Goal: Task Accomplishment & Management: Manage account settings

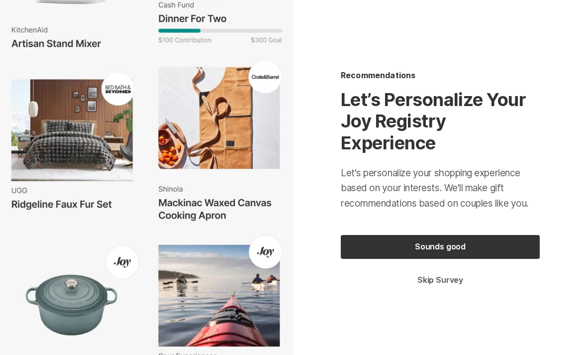
click at [453, 283] on button "Skip Survey" at bounding box center [440, 280] width 199 height 11
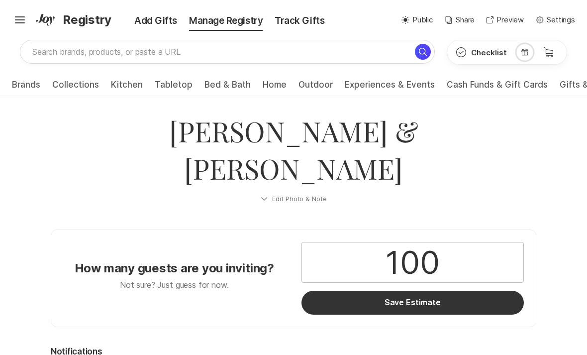
click at [460, 242] on input "100" at bounding box center [412, 262] width 221 height 40
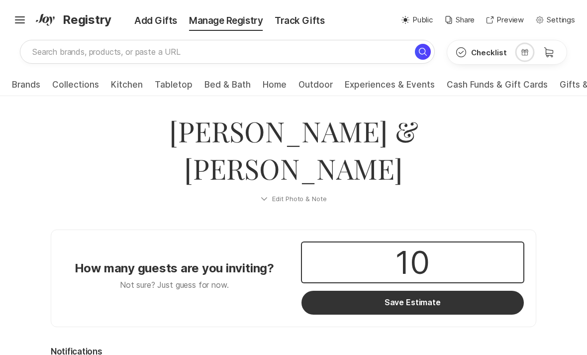
type input "1"
type input "200"
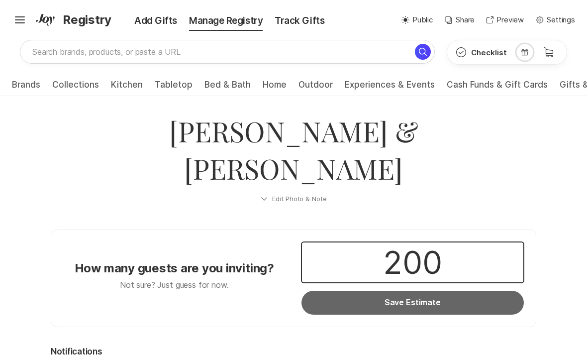
click at [466, 290] on button "Save Estimate" at bounding box center [412, 302] width 222 height 24
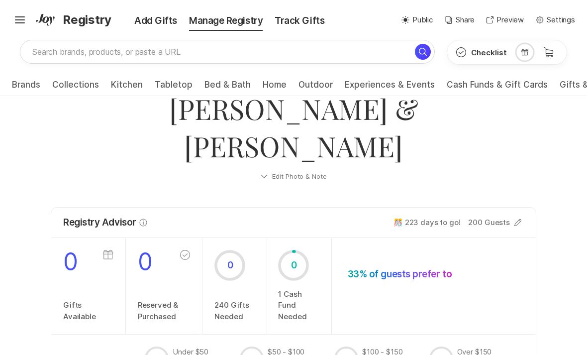
scroll to position [32, 0]
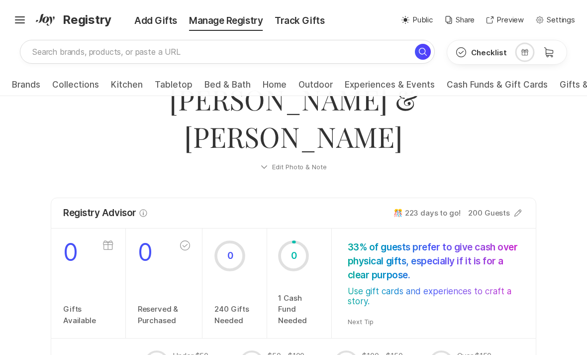
click at [292, 240] on div "0" at bounding box center [293, 255] width 31 height 31
click at [303, 253] on div "0 1 Cash Fund Needed" at bounding box center [299, 282] width 64 height 109
click at [302, 253] on div "0 1 Cash Fund Needed" at bounding box center [299, 282] width 64 height 109
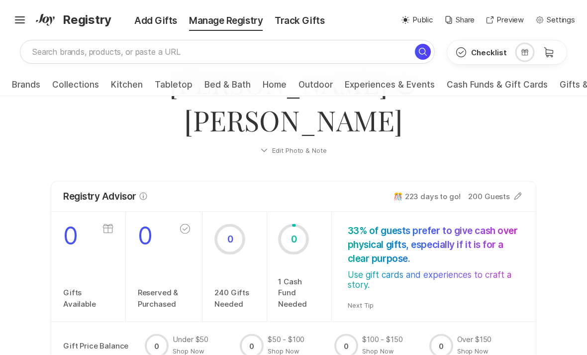
scroll to position [49, 0]
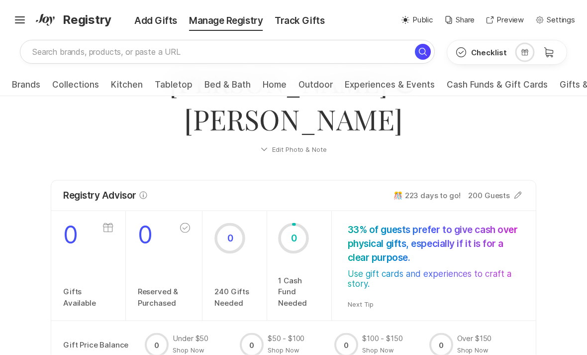
click at [306, 223] on div "0" at bounding box center [293, 238] width 31 height 31
click at [305, 223] on div "0" at bounding box center [293, 238] width 31 height 31
click at [307, 275] on p "1 Cash Fund Needed" at bounding box center [299, 292] width 42 height 34
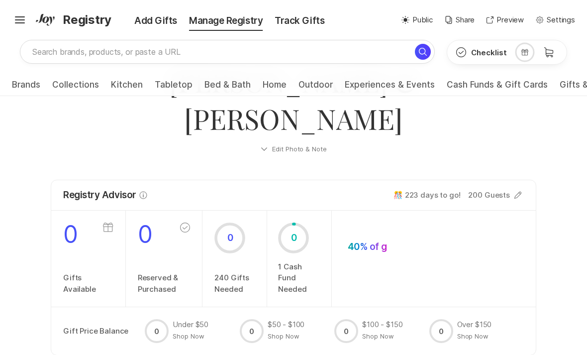
click at [302, 222] on div "0" at bounding box center [293, 237] width 31 height 31
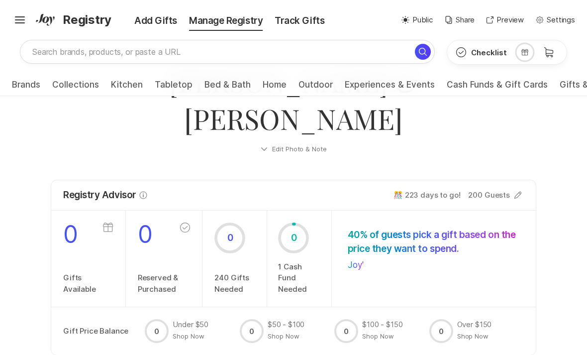
click at [296, 222] on div at bounding box center [293, 237] width 31 height 31
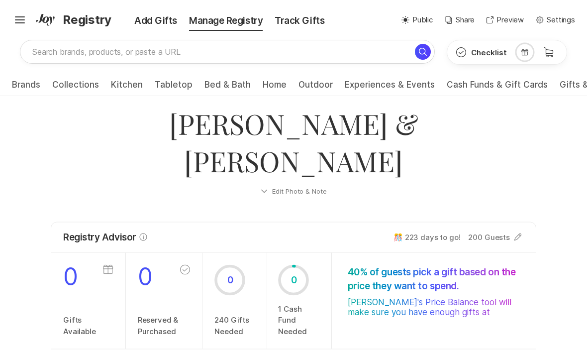
scroll to position [6, 0]
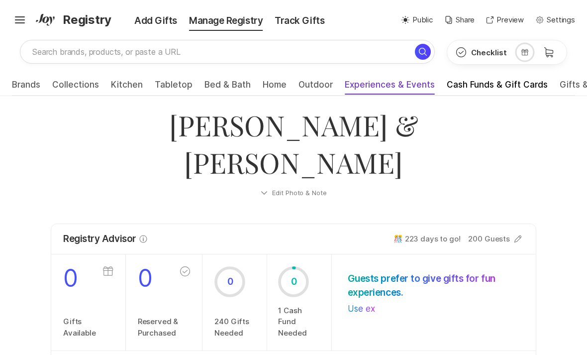
click at [387, 87] on span "Experiences & Events" at bounding box center [390, 88] width 90 height 16
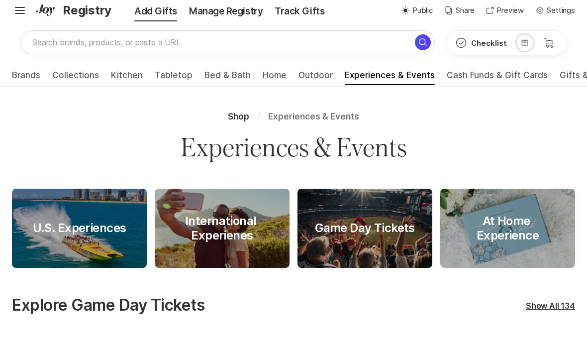
scroll to position [7, 0]
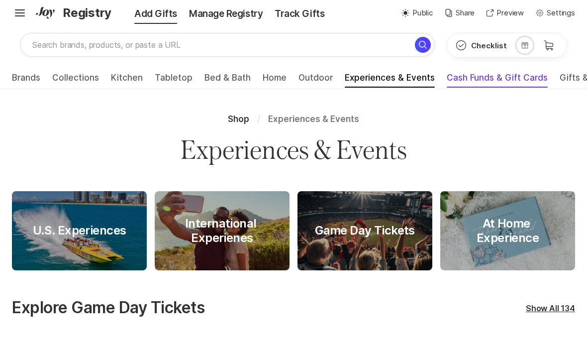
click at [506, 81] on span "Cash Funds & Gift Cards" at bounding box center [497, 80] width 101 height 16
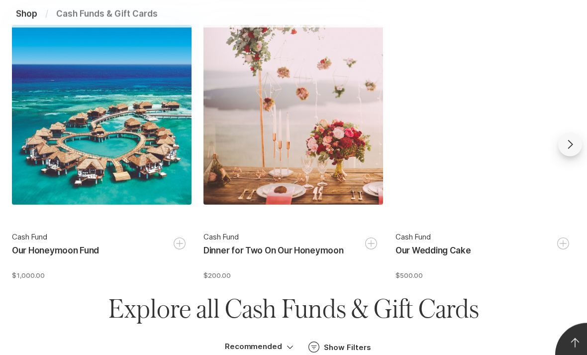
scroll to position [335, 0]
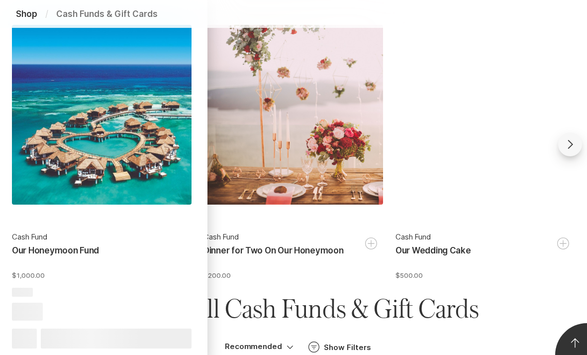
click at [83, 119] on div at bounding box center [102, 115] width 180 height 180
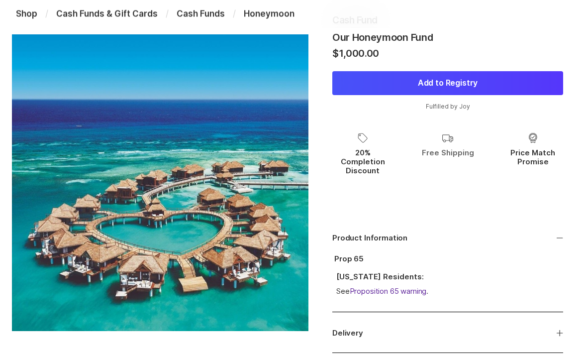
scroll to position [146, 0]
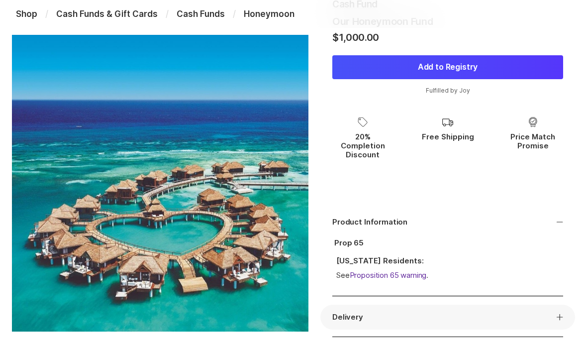
click at [559, 313] on icon "button" at bounding box center [559, 316] width 7 height 7
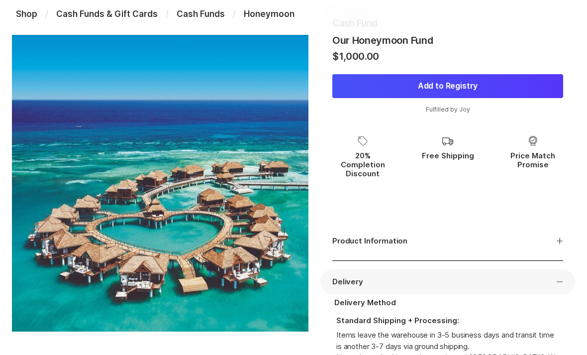
scroll to position [120, 0]
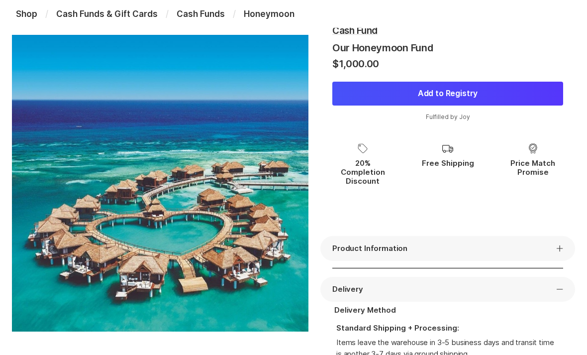
click at [559, 245] on icon "button" at bounding box center [560, 248] width 6 height 6
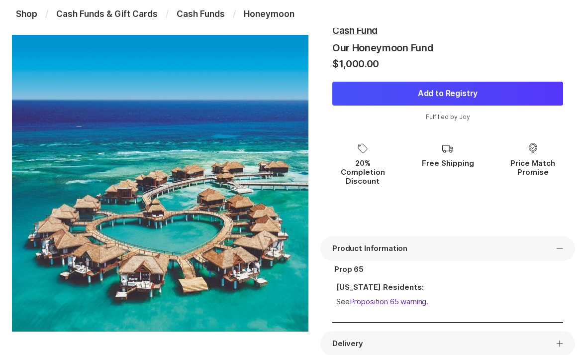
click at [562, 236] on button "Product Information" at bounding box center [447, 248] width 255 height 25
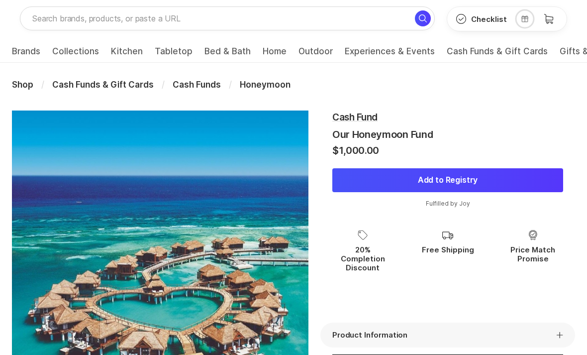
scroll to position [32, 0]
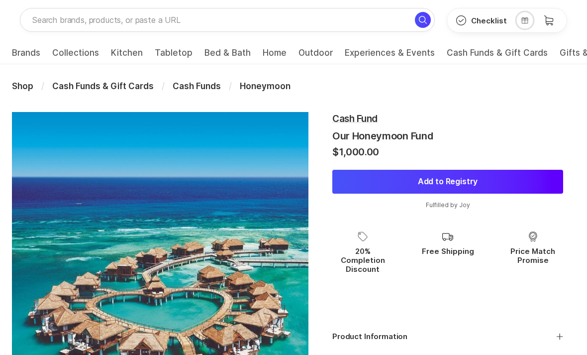
click at [413, 179] on button "Add to Registry" at bounding box center [447, 182] width 231 height 24
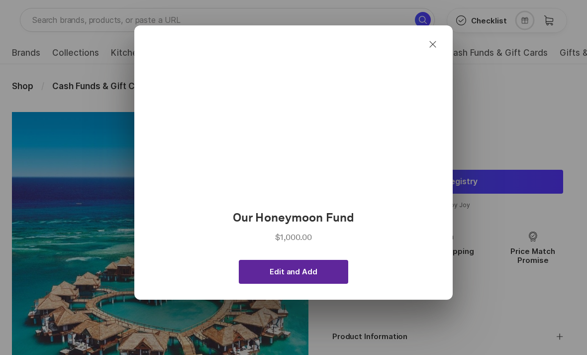
click at [288, 273] on span "Edit and Add" at bounding box center [293, 271] width 47 height 9
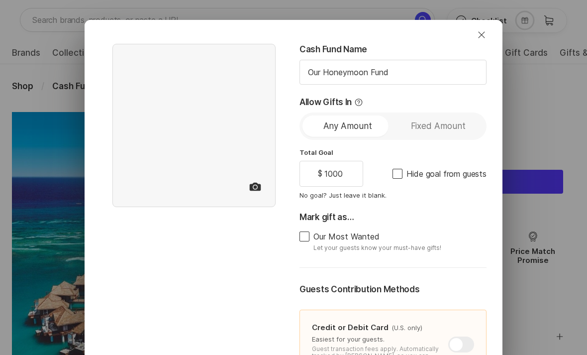
type textarea "x"
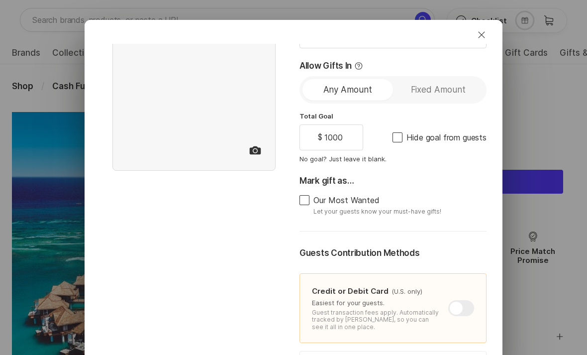
scroll to position [36, 0]
click at [400, 132] on label "Hide goal from guests" at bounding box center [439, 138] width 94 height 12
click at [392, 137] on input "Hide goal from guests" at bounding box center [392, 137] width 0 height 0
checkbox input "true"
type textarea "x"
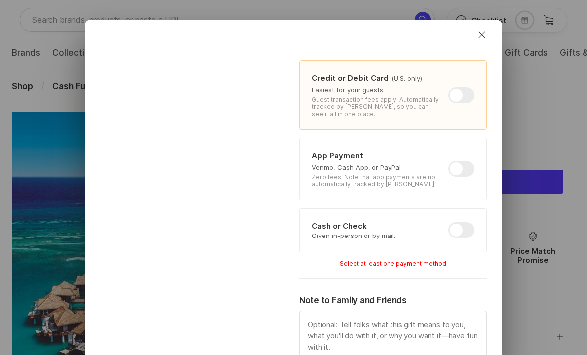
scroll to position [250, 0]
click at [466, 225] on div at bounding box center [461, 229] width 26 height 16
click at [449, 222] on input "checkbox" at bounding box center [448, 221] width 0 height 0
checkbox input "true"
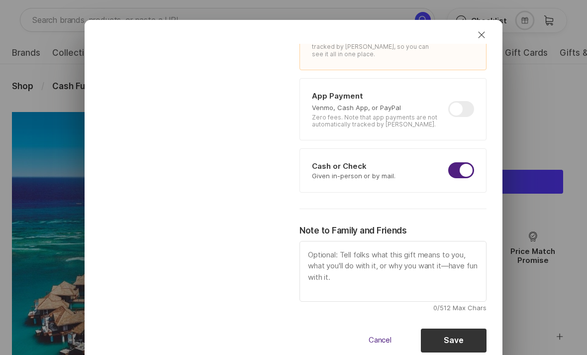
scroll to position [306, 0]
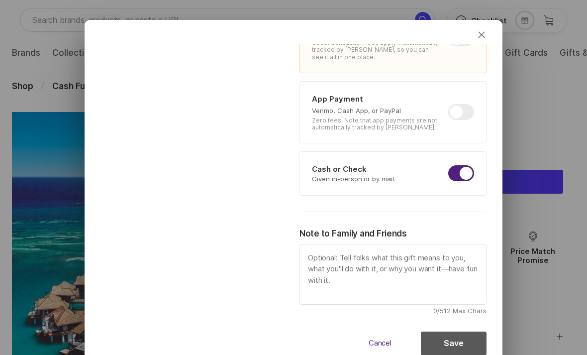
click at [468, 344] on button "Save" at bounding box center [454, 343] width 66 height 24
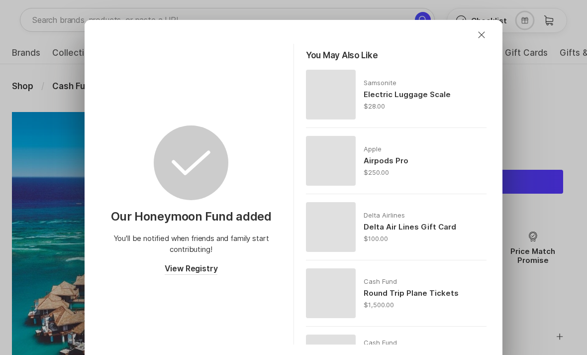
type textarea "x"
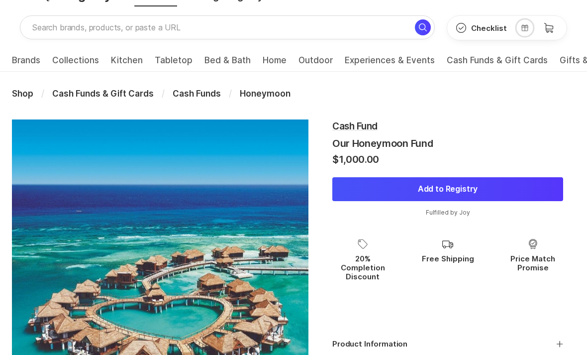
scroll to position [0, 0]
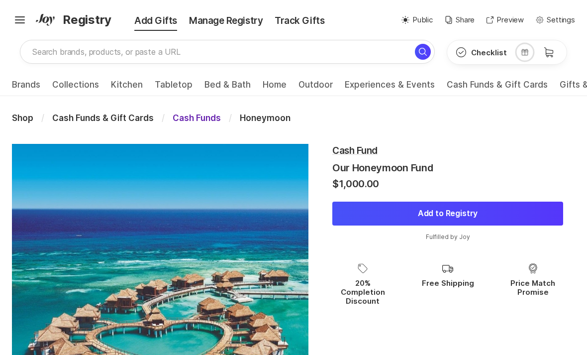
click at [199, 122] on span "Cash Funds" at bounding box center [197, 118] width 48 height 10
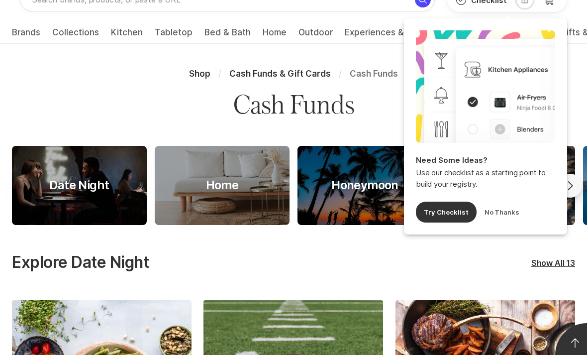
scroll to position [28, 0]
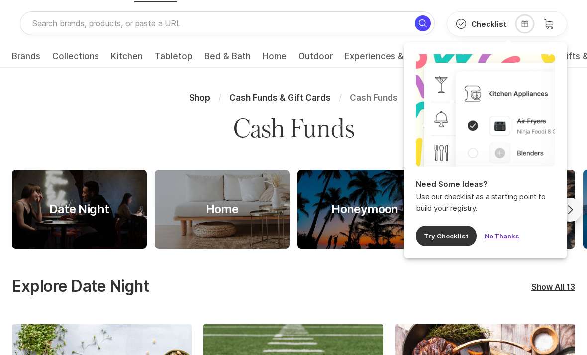
click at [500, 237] on button "No Thanks" at bounding box center [501, 235] width 35 height 21
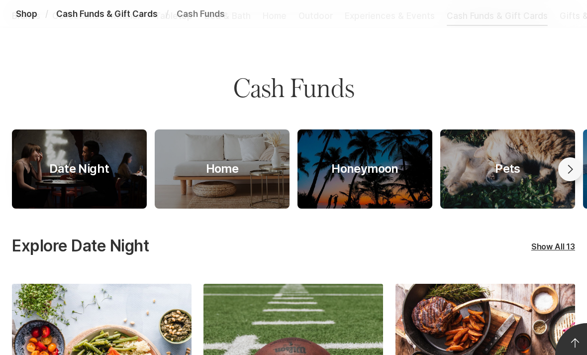
scroll to position [65, 0]
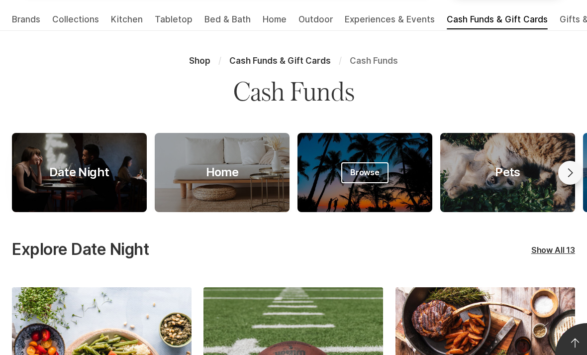
click at [369, 181] on span "Browse" at bounding box center [364, 172] width 47 height 21
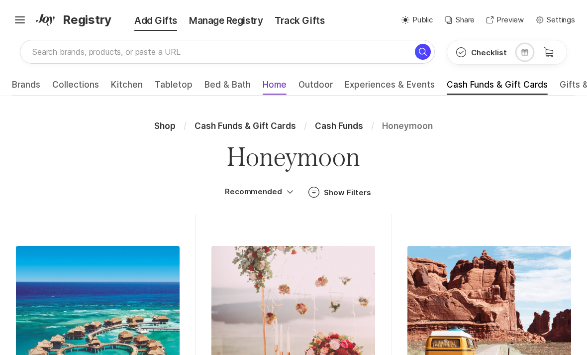
click at [268, 86] on span "Home" at bounding box center [275, 88] width 24 height 16
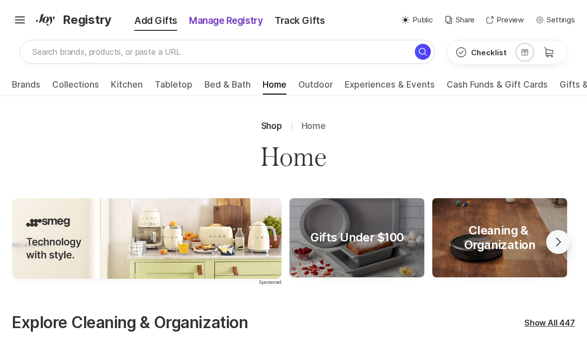
click at [244, 26] on div "Manage Registry" at bounding box center [226, 21] width 86 height 14
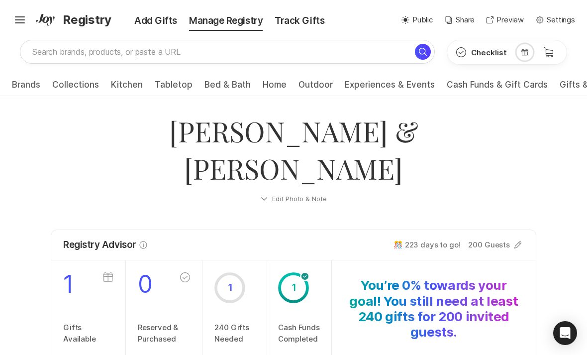
click at [307, 282] on div "Check Filled 1 Cash Funds Completed" at bounding box center [299, 308] width 64 height 96
click at [304, 322] on p "Cash Funds Completed" at bounding box center [299, 333] width 42 height 22
click at [72, 322] on p "Gifts Available" at bounding box center [79, 333] width 33 height 22
type input "Gifts Available"
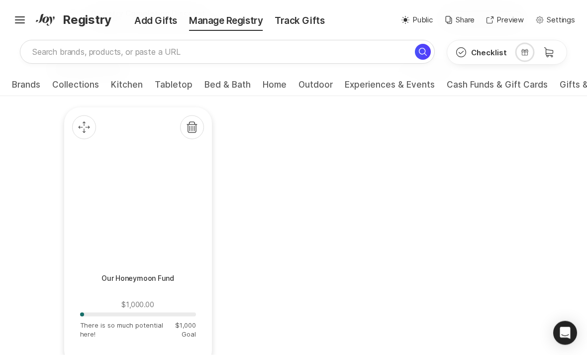
scroll to position [449, 0]
click at [103, 320] on p "There is so much potential here!" at bounding box center [122, 329] width 85 height 18
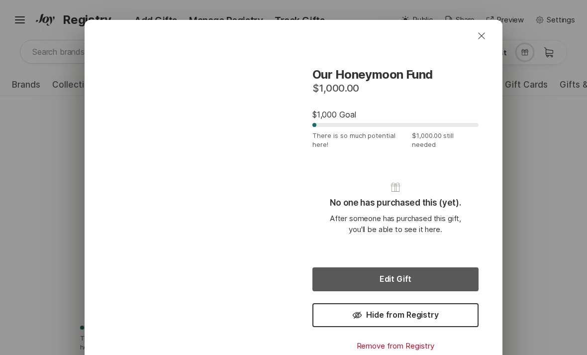
click at [449, 267] on button "Edit Gift" at bounding box center [395, 279] width 166 height 24
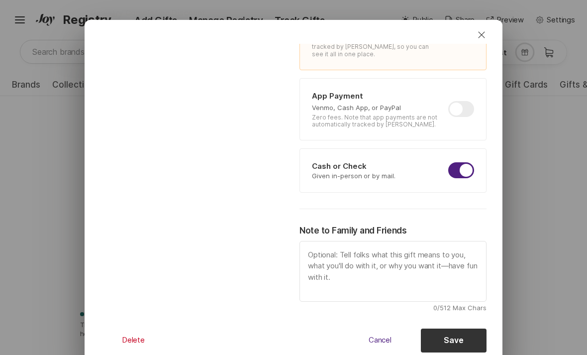
scroll to position [306, 0]
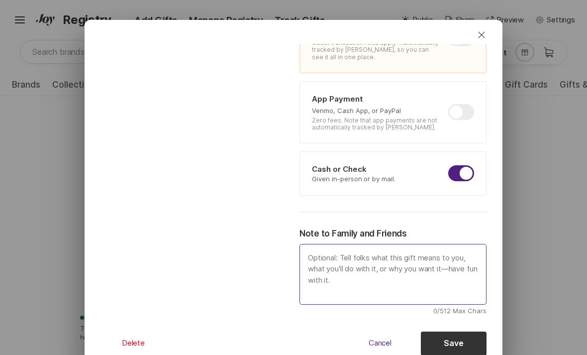
click at [447, 281] on textarea at bounding box center [392, 274] width 187 height 61
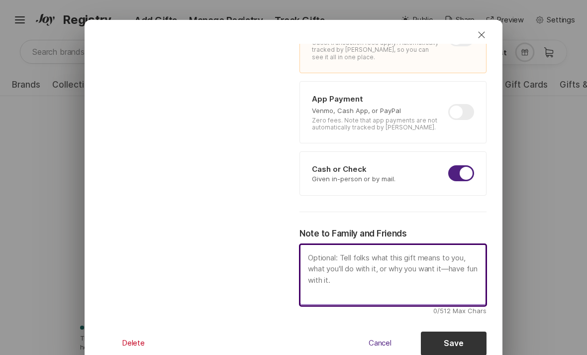
scroll to position [448, 0]
type textarea "x"
type textarea "T"
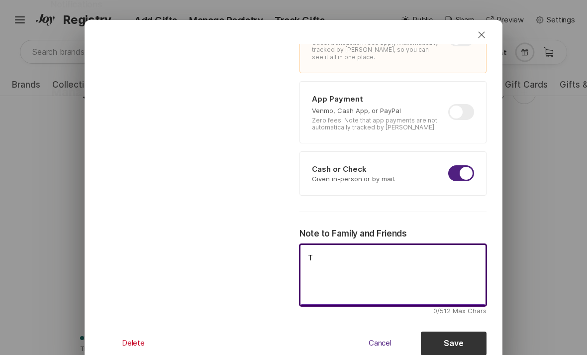
type textarea "x"
type textarea "Th"
type textarea "x"
type textarea "Thi"
type textarea "x"
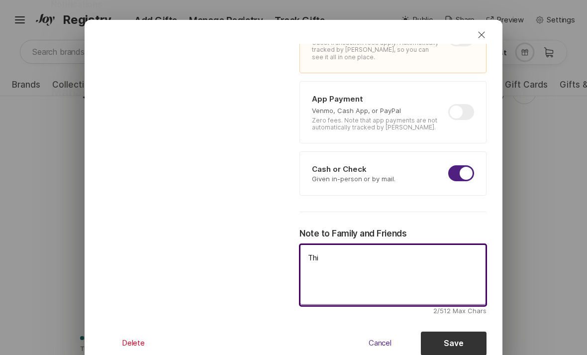
type textarea "This"
type textarea "x"
type textarea "This"
type textarea "x"
type textarea "This i"
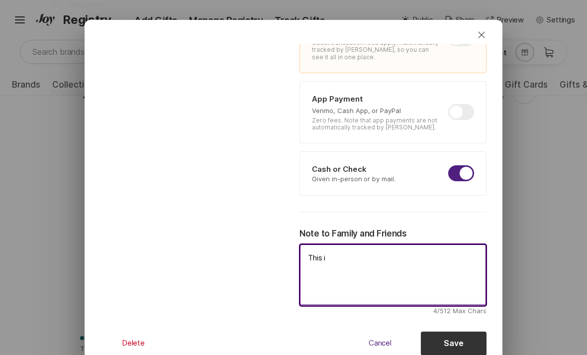
type textarea "x"
type textarea "This is"
type textarea "x"
type textarea "This is t"
type textarea "x"
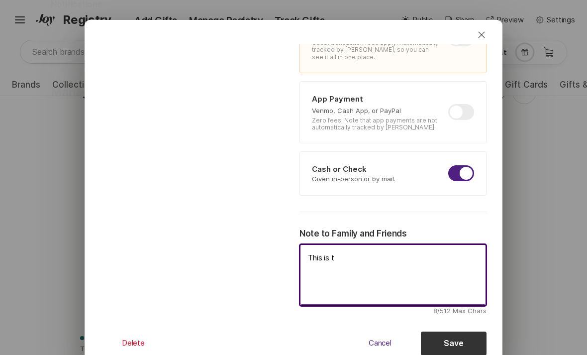
type textarea "This is to"
type textarea "x"
type textarea "This is to"
type textarea "x"
type textarea "This is to h"
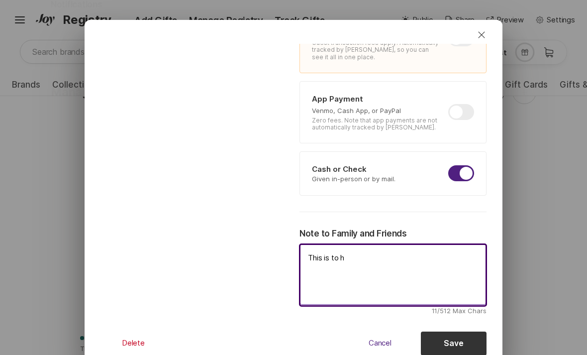
type textarea "x"
type textarea "This is to he"
type textarea "x"
type textarea "This is to hel"
type textarea "x"
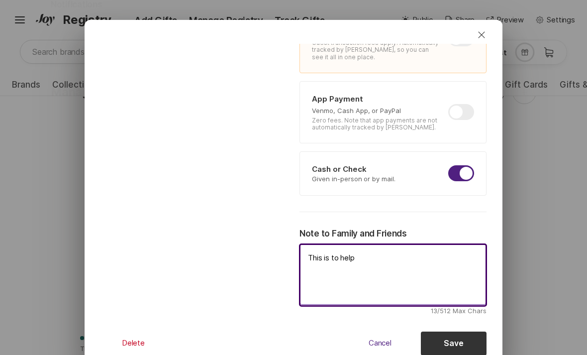
type textarea "This is to help"
type textarea "x"
type textarea "This is to help u"
type textarea "x"
type textarea "This is to help us"
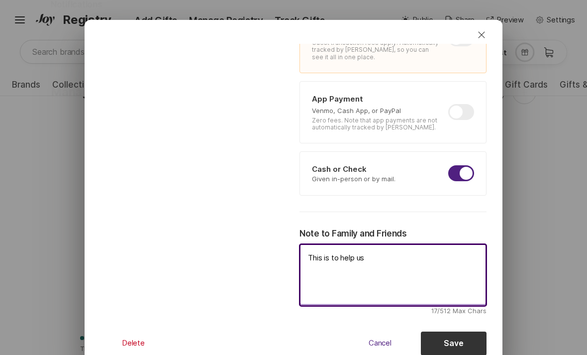
type textarea "x"
type textarea "This is to help us"
type textarea "x"
type textarea "This is to help us e"
type textarea "x"
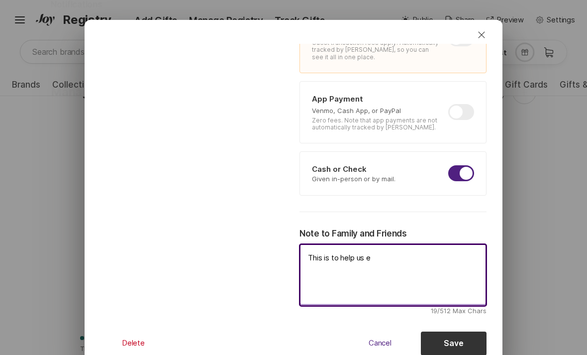
type textarea "This is to help us en"
type textarea "x"
type textarea "This is to help us enjo"
type textarea "x"
type textarea "This is to help us enjoy"
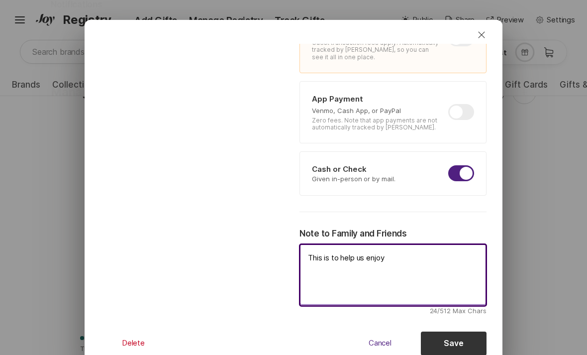
type textarea "x"
type textarea "This is to help us enjoy o"
type textarea "x"
type textarea "This is to help us enjoy ou"
type textarea "x"
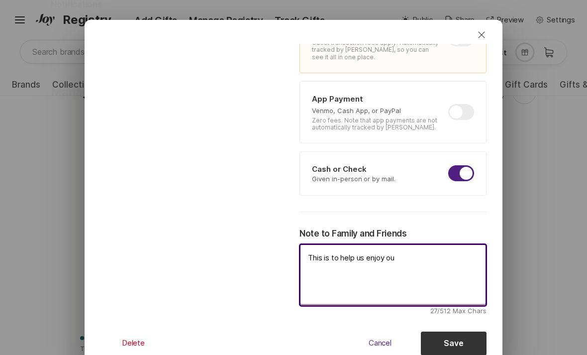
type textarea "This is to help us enjoy our"
type textarea "x"
type textarea "This is to help us enjoy our"
type textarea "x"
type textarea "This is to help us enjoy our h"
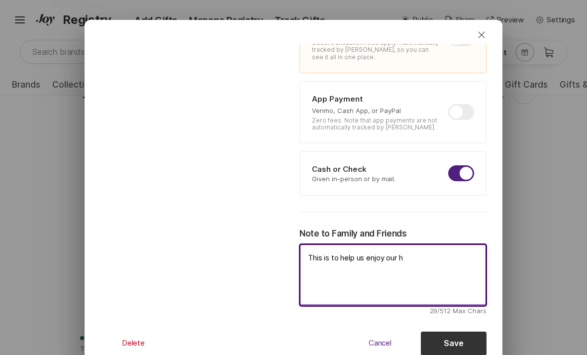
type textarea "x"
type textarea "This is to help us enjoy our ho"
type textarea "x"
type textarea "This is to help us enjoy our hon"
type textarea "x"
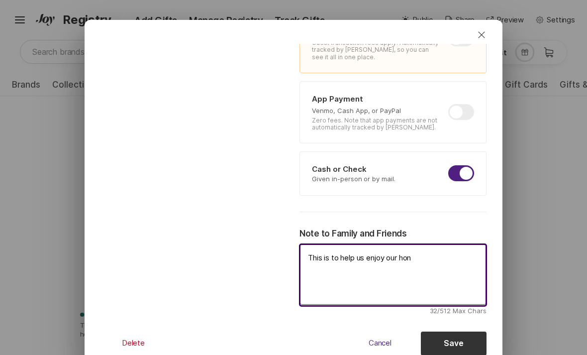
type textarea "This is to help us enjoy our hone"
type textarea "x"
type textarea "This is to help us enjoy our honeym"
type textarea "x"
type textarea "This is to help us enjoy our honeymo"
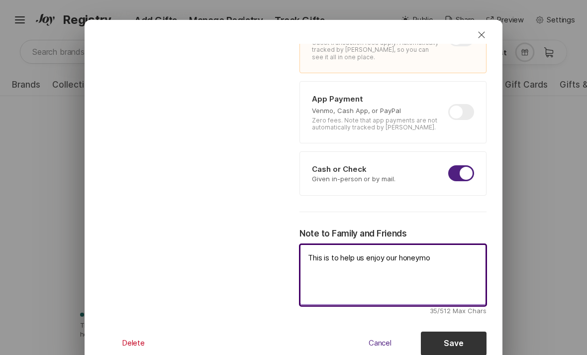
type textarea "x"
type textarea "This is to help us enjoy our honeymoon"
type textarea "x"
type textarea "This is to help us enjoy our honeymoon!"
type textarea "x"
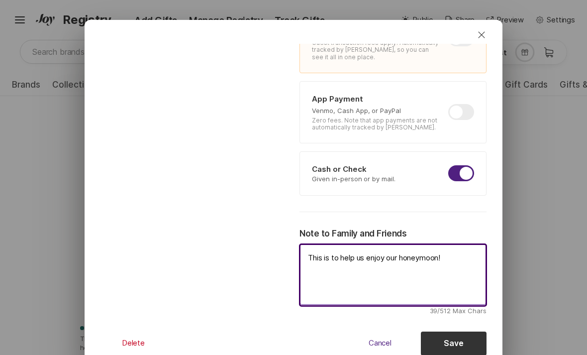
type textarea "This is to help us enjoy our honeymoon!"
type textarea "x"
type textarea "This is to help us enjoy our honeymoon! w"
type textarea "x"
type textarea "This is to help us enjoy our honeymoon! we"
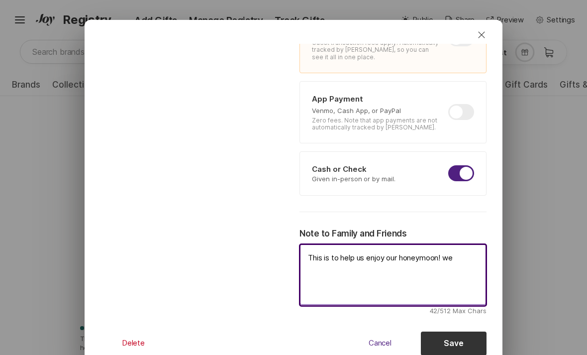
type textarea "x"
type textarea "This is to help us enjoy our honeymoon! we"
type textarea "x"
type textarea "This is to help us enjoy our honeymoon! we"
type textarea "x"
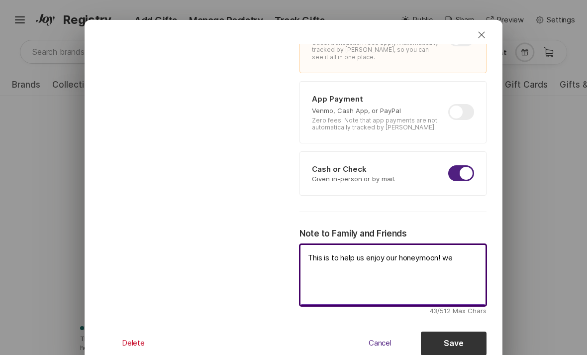
type textarea "This is to help us enjoy our honeymoon! w"
type textarea "x"
type textarea "This is to help us enjoy our honeymoon!"
type textarea "x"
type textarea "This is to help us enjoy our honeymoon!"
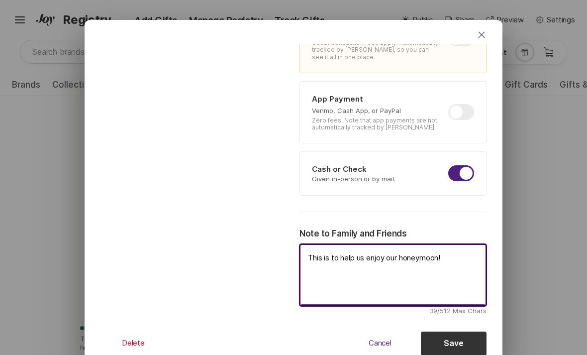
type textarea "x"
type textarea "This is to help us enjoy our honeymoon!"
type textarea "x"
type textarea "This is to help us enjoy our honeymoon! W"
type textarea "x"
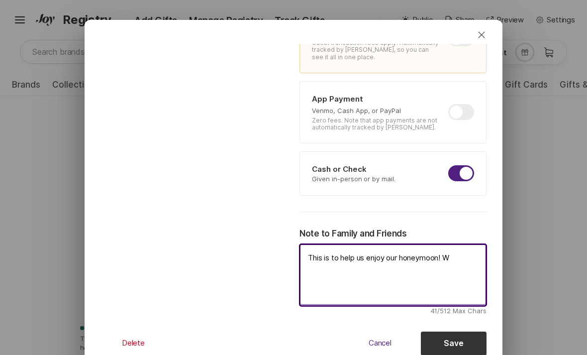
type textarea "This is to help us enjoy our honeymoon! We"
type textarea "x"
type textarea "This is to help us enjoy our honeymoon! We h"
type textarea "x"
type textarea "This is to help us enjoy our honeymoon! We ha"
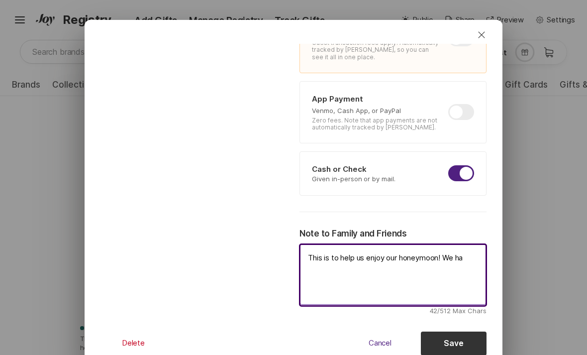
type textarea "x"
type textarea "This is to help us enjoy our honeymoon! We hav"
type textarea "x"
type textarea "This is to help us enjoy our honeymoon! We have"
type textarea "x"
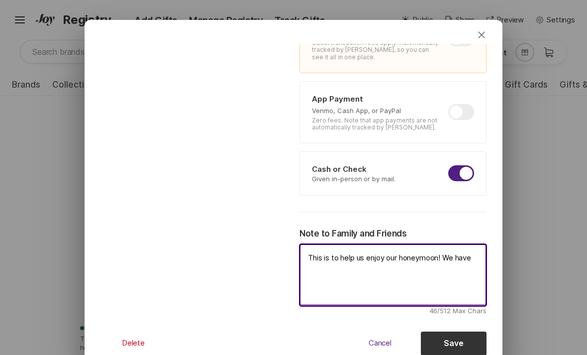
type textarea "This is to help us enjoy our honeymoon! We have"
type textarea "x"
type textarea "This is to help us enjoy our honeymoon! We have t"
type textarea "x"
type textarea "This is to help us enjoy our honeymoon! We have th"
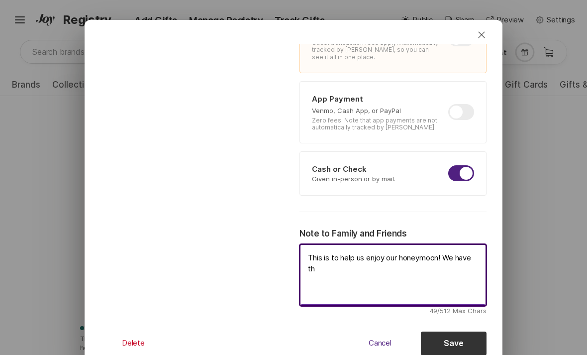
type textarea "x"
type textarea "This is to help us enjoy our honeymoon! We have the"
type textarea "x"
type textarea "This is to help us enjoy our honeymoon! We have the r"
type textarea "x"
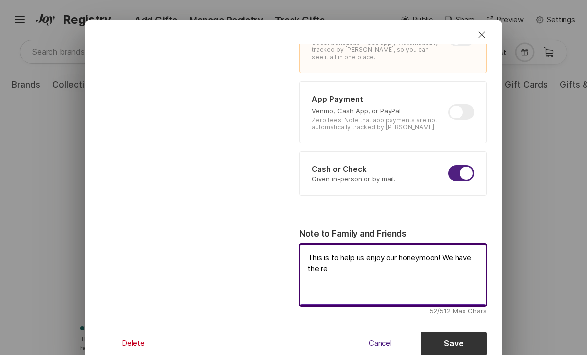
type textarea "This is to help us enjoy our honeymoon! We have the res"
type textarea "x"
type textarea "This is to help us enjoy our honeymoon! We have the rest"
type textarea "x"
type textarea "This is to help us enjoy our honeymoon! We have the res"
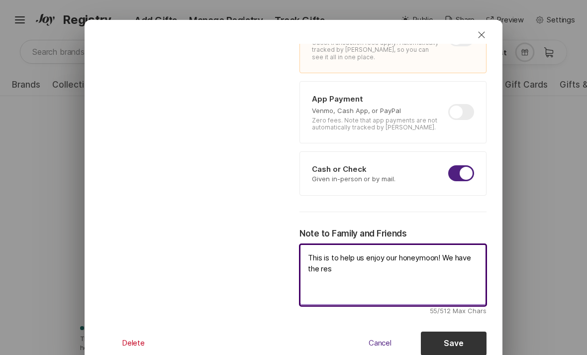
type textarea "x"
type textarea "This is to help us enjoy our honeymoon! We have the re"
type textarea "x"
type textarea "This is to help us enjoy our honeymoon! We have the r"
type textarea "x"
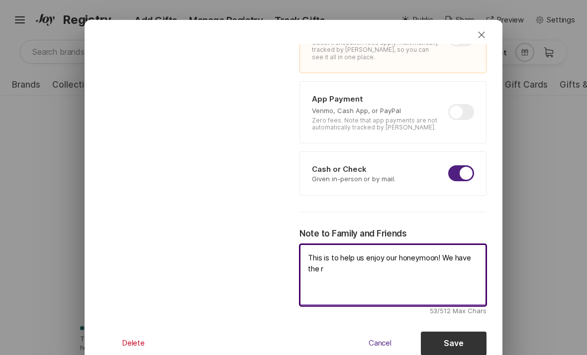
type textarea "This is to help us enjoy our honeymoon! We have the"
type textarea "x"
type textarea "This is to help us enjoy our honeymoon! We have the h"
type textarea "x"
type textarea "This is to help us enjoy our honeymoon! We have the ho"
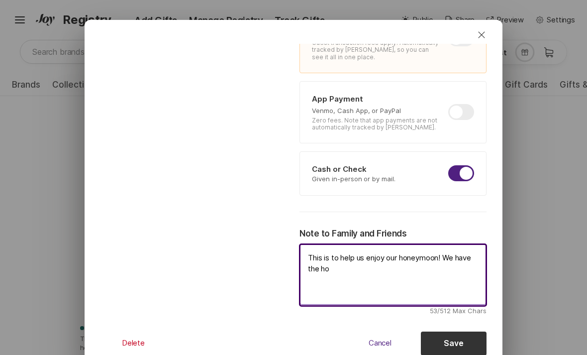
type textarea "x"
type textarea "This is to help us enjoy our honeymoon! We have the hote"
type textarea "x"
type textarea "This is to help us enjoy our honeymoon! We have the hotel"
type textarea "x"
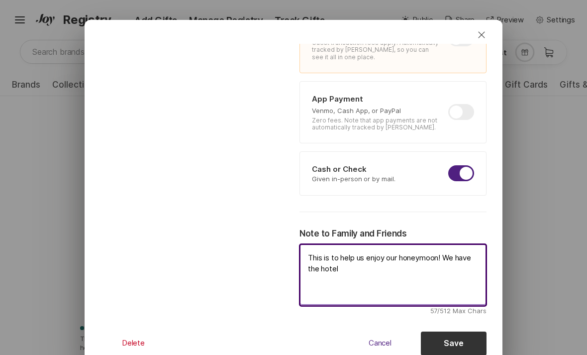
type textarea "This is to help us enjoy our honeymoon! We have the hotel a"
type textarea "x"
type textarea "This is to help us enjoy our honeymoon! We have the hotel adn"
type textarea "x"
type textarea "This is to help us enjoy our honeymoon! We have the hotel and"
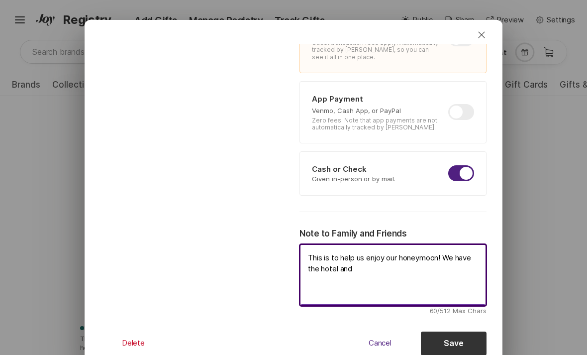
type textarea "x"
type textarea "This is to help us enjoy our honeymoon! We have the hotel and f"
type textarea "x"
type textarea "This is to help us enjoy our honeymoon! We have the hotel and fl"
type textarea "x"
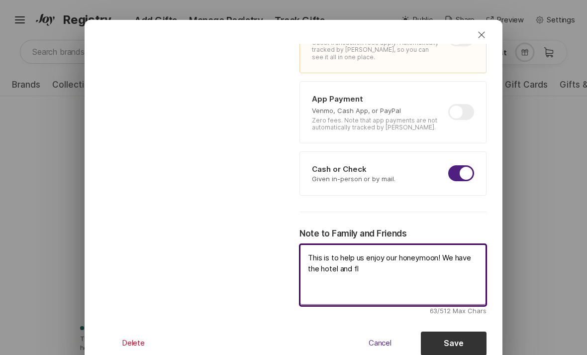
type textarea "This is to help us enjoy our honeymoon! We have the hotel and fli"
type textarea "x"
type textarea "This is to help us enjoy our honeymoon! We have the hotel and flig"
type textarea "x"
type textarea "This is to help us enjoy our honeymoon! We have the hotel and fligh"
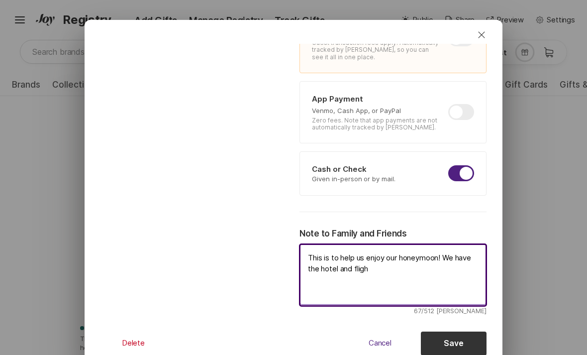
type textarea "x"
type textarea "This is to help us enjoy our honeymoon! We have the hotel and flight"
type textarea "x"
type textarea "This is to help us enjoy our honeymoon! We have the hotel and flights"
type textarea "x"
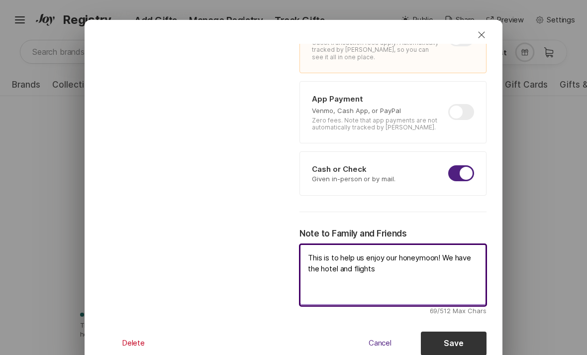
type textarea "This is to help us enjoy our honeymoon! We have the hotel and flights"
type textarea "x"
type textarea "This is to help us enjoy our honeymoon! We have the hotel and flights bo"
type textarea "x"
type textarea "This is to help us enjoy our honeymoon! We have the hotel and flights boo"
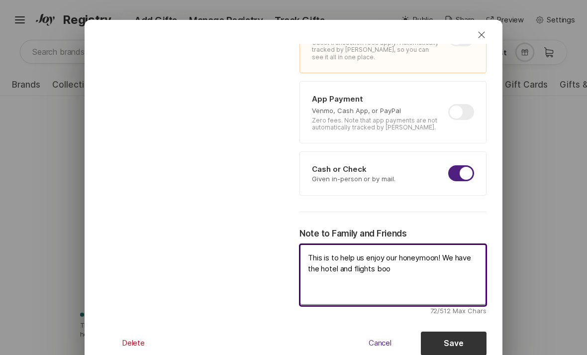
type textarea "x"
type textarea "This is to help us enjoy our honeymoon! We have the hotel and flights book"
type textarea "x"
type textarea "This is to help us enjoy our honeymoon! We have the hotel and flights booke"
type textarea "x"
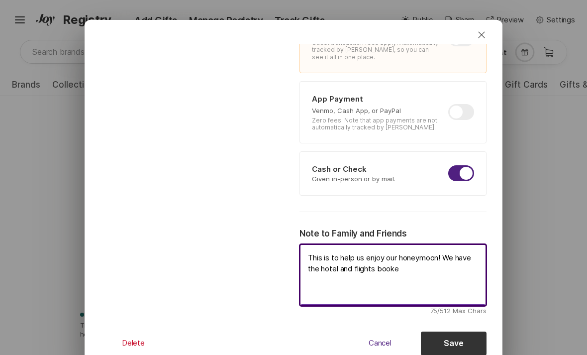
type textarea "This is to help us enjoy our honeymoon! We have the hotel and flights booked"
type textarea "x"
type textarea "This is to help us enjoy our honeymoon! We have the hotel and flights booked"
type textarea "x"
type textarea "This is to help us enjoy our honeymoon! We have the hotel and flights booked b"
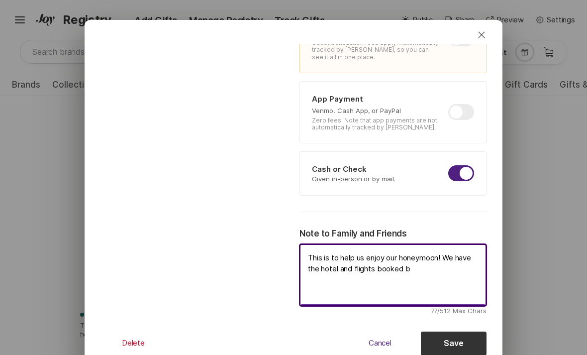
type textarea "x"
type textarea "This is to help us enjoy our honeymoon! We have the hotel and flights booked bu"
type textarea "x"
type textarea "This is to help us enjoy our honeymoon! We have the hotel and flights booked but"
type textarea "x"
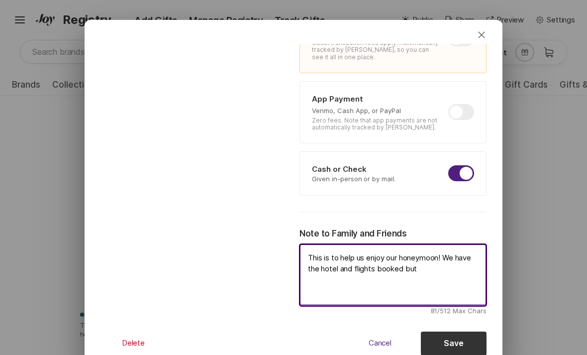
type textarea "This is to help us enjoy our honeymoon! We have the hotel and flights booked bu…"
type textarea "x"
type textarea "This is to help us enjoy our honeymoon! We have the hotel and flights booked bu…"
type textarea "x"
type textarea "This is to help us enjoy our honeymoon! We have the hotel and flights booked bu…"
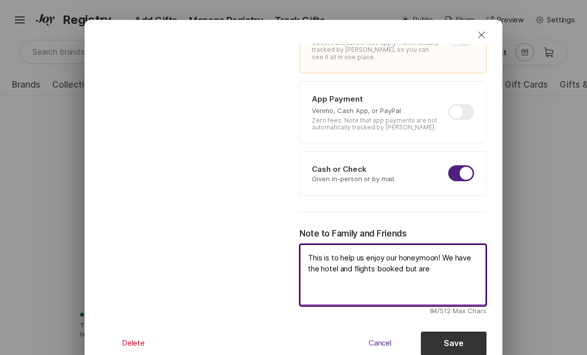
type textarea "x"
type textarea "This is to help us enjoy our honeymoon! We have the hotel and flights booked bu…"
type textarea "x"
type textarea "This is to help us enjoy our honeymoon! We have the hotel and flights booked bu…"
type textarea "x"
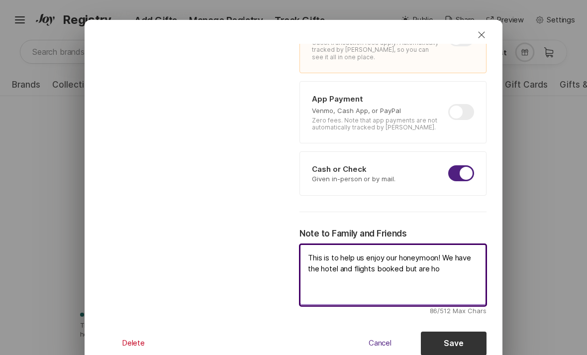
type textarea "This is to help us enjoy our honeymoon! We have the hotel and flights booked bu…"
type textarea "x"
type textarea "This is to help us enjoy our honeymoon! We have the hotel and flights booked bu…"
type textarea "x"
type textarea "This is to help us enjoy our honeymoon! We have the hotel and flights booked bu…"
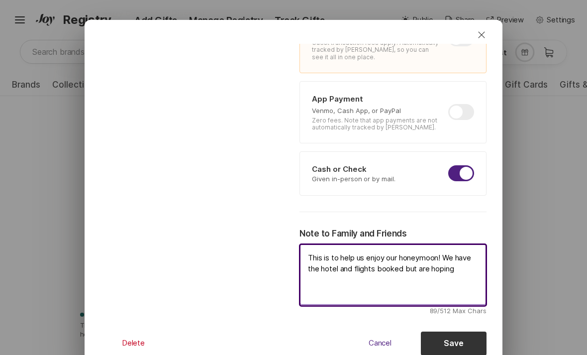
type textarea "x"
type textarea "This is to help us enjoy our honeymoon! We have the hotel and flights booked bu…"
type textarea "x"
type textarea "This is to help us enjoy our honeymoon! We have the hotel and flights booked bu…"
type textarea "x"
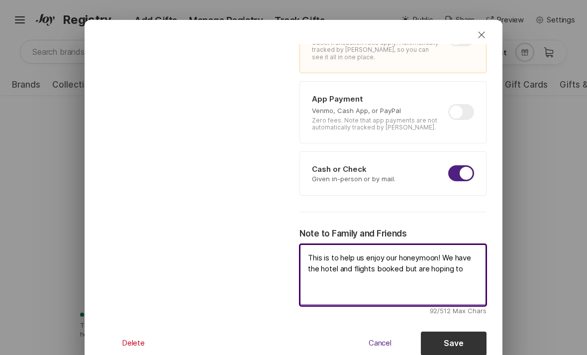
type textarea "This is to help us enjoy our honeymoon! We have the hotel and flights booked bu…"
type textarea "x"
type textarea "This is to help us enjoy our honeymoon! We have the hotel and flights booked bu…"
type textarea "x"
type textarea "This is to help us enjoy our honeymoon! We have the hotel and flights booked bu…"
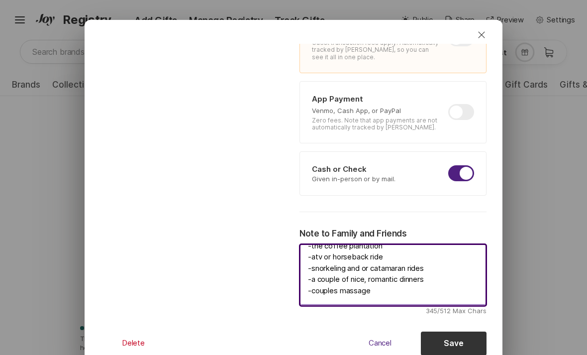
scroll to position [79, 0]
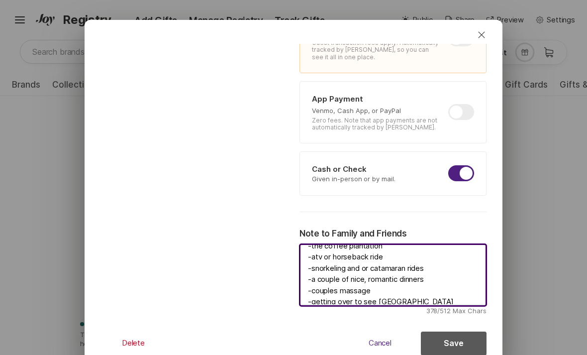
click at [459, 342] on button "Save" at bounding box center [454, 343] width 66 height 24
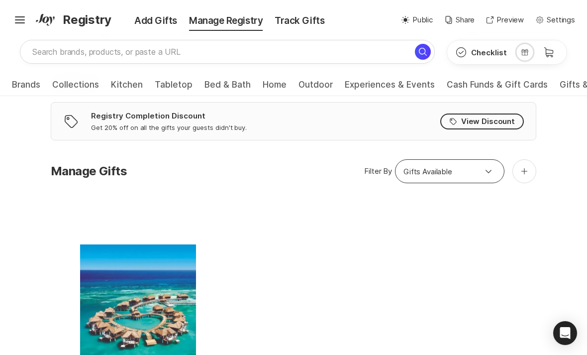
scroll to position [344, 0]
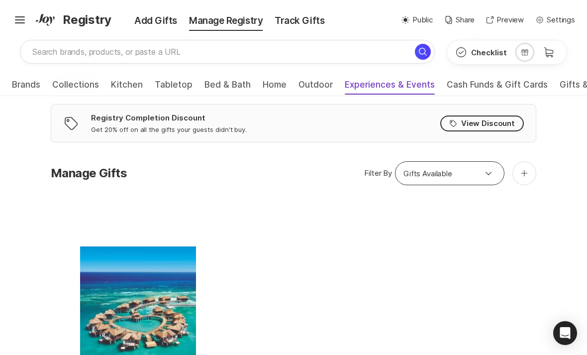
click at [392, 84] on span "Experiences & Events" at bounding box center [390, 88] width 90 height 16
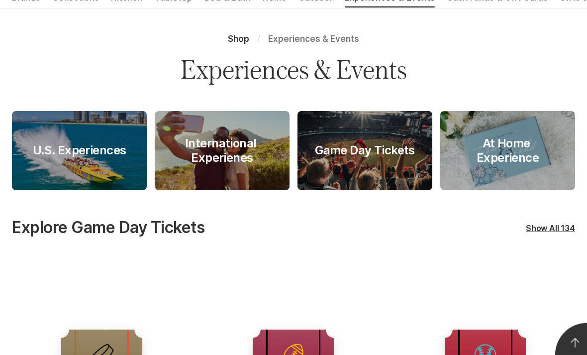
scroll to position [84, 0]
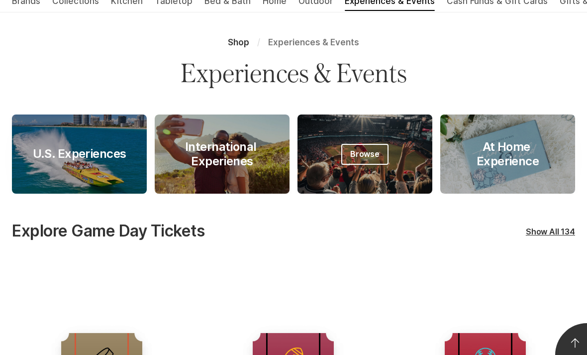
click at [378, 160] on div "Game Day Tickets" at bounding box center [365, 154] width 124 height 14
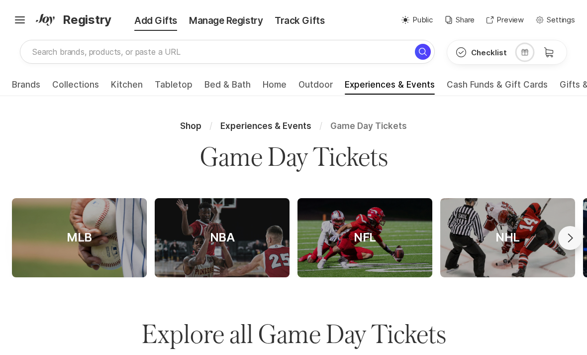
click at [370, 240] on div "NFL" at bounding box center [365, 237] width 46 height 14
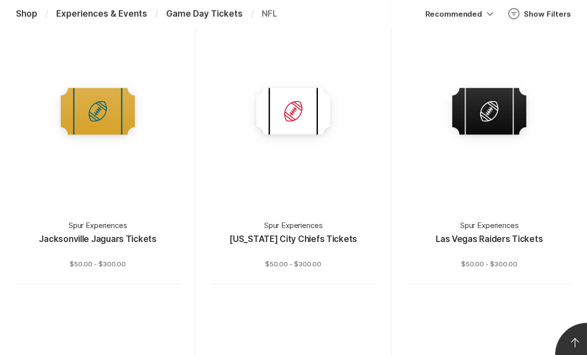
scroll to position [1649, 0]
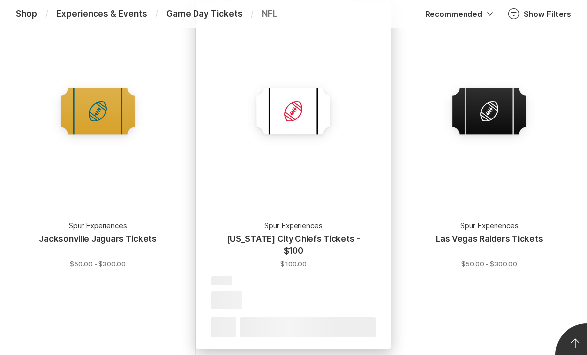
click at [311, 204] on div "Spur Experiences [US_STATE] City Chiefs Tickets - $100 $100.00" at bounding box center [293, 140] width 164 height 255
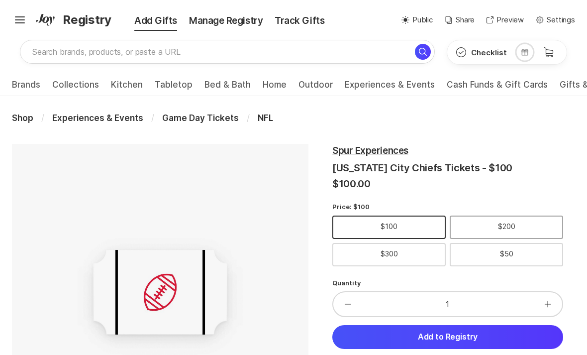
click at [521, 226] on div "$200" at bounding box center [506, 226] width 113 height 23
click at [0, 0] on input "$200" at bounding box center [0, 0] width 0 height 0
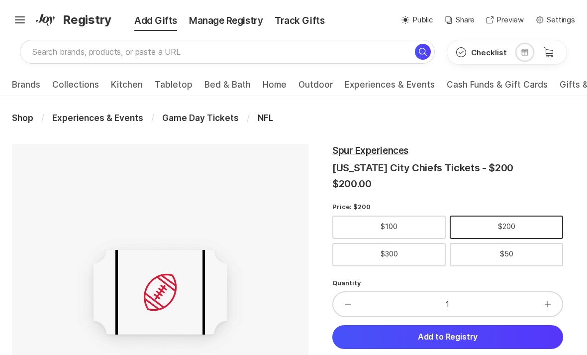
click at [552, 304] on button "button" at bounding box center [547, 304] width 29 height 24
click at [423, 232] on div "$100" at bounding box center [388, 226] width 113 height 23
click at [0, 0] on input "$100" at bounding box center [0, 0] width 0 height 0
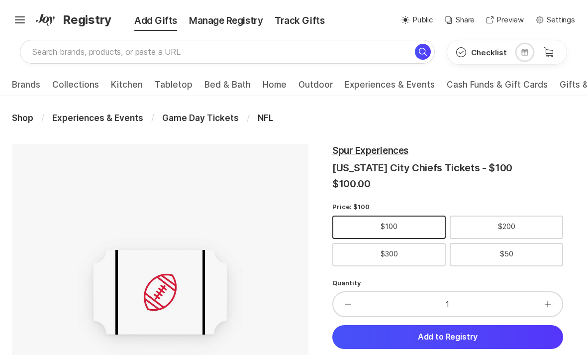
click at [550, 304] on icon "button" at bounding box center [547, 303] width 7 height 7
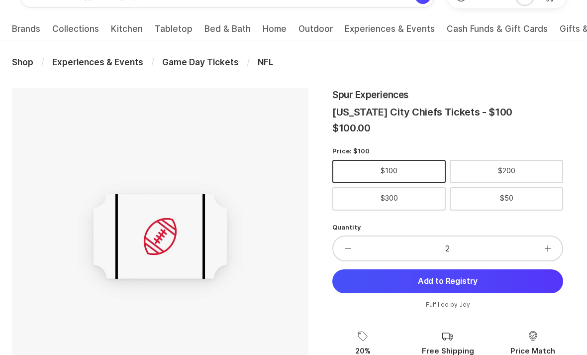
scroll to position [56, 0]
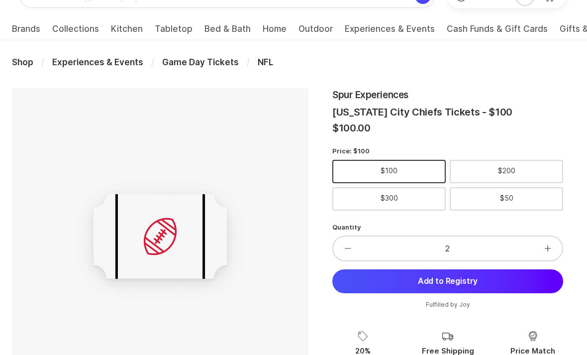
click at [536, 284] on button "Add to Registry" at bounding box center [447, 281] width 231 height 24
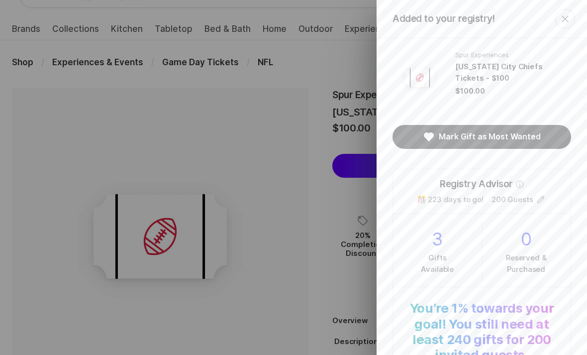
scroll to position [0, 0]
click at [569, 15] on icon "Close" at bounding box center [565, 19] width 12 height 12
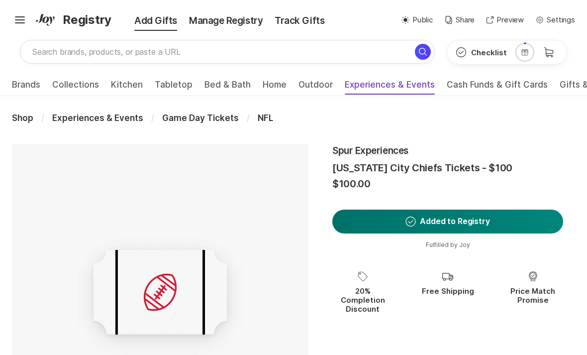
click at [396, 83] on span "Experiences & Events" at bounding box center [390, 88] width 90 height 16
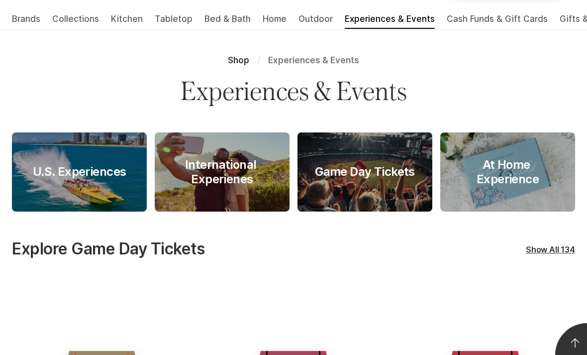
scroll to position [66, 0]
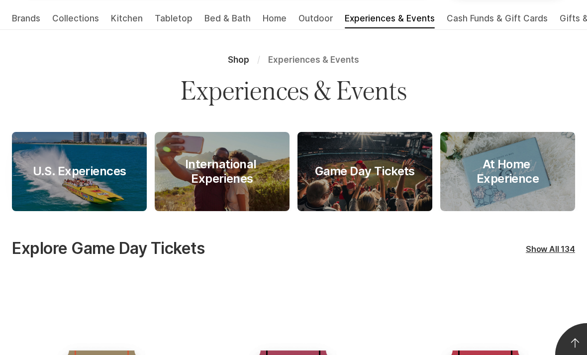
click at [78, 163] on span "Browse" at bounding box center [79, 171] width 47 height 21
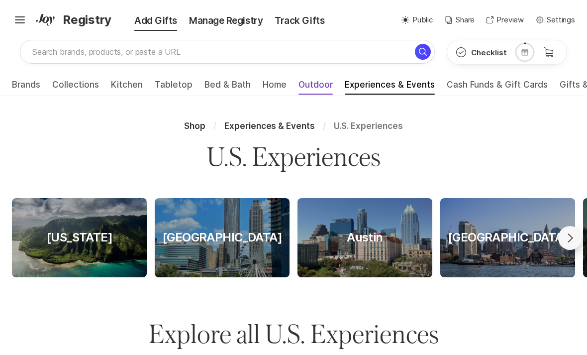
click at [305, 80] on span "Outdoor" at bounding box center [315, 88] width 34 height 16
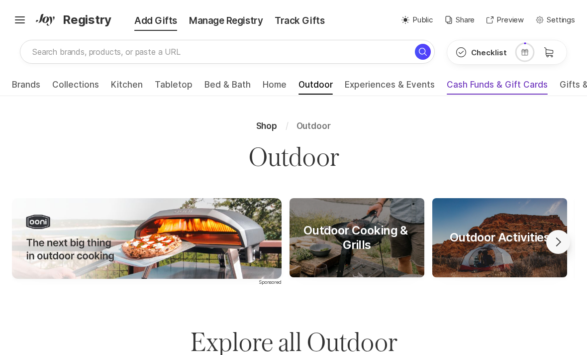
click at [484, 85] on span "Cash Funds & Gift Cards" at bounding box center [497, 88] width 101 height 16
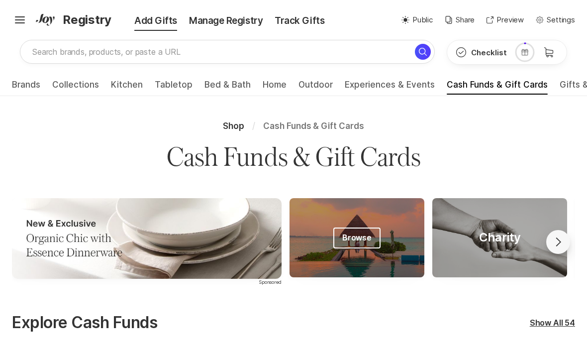
click at [366, 237] on div "Cash Funds" at bounding box center [357, 237] width 90 height 14
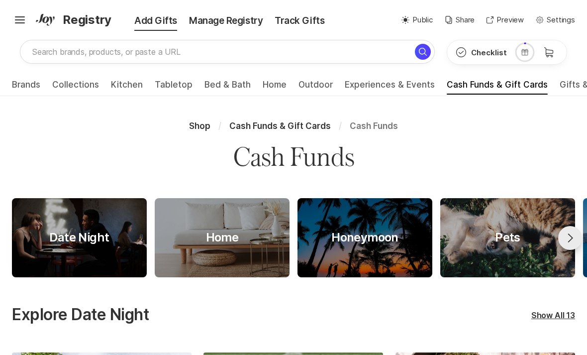
click at [572, 235] on icon "Go forward" at bounding box center [570, 238] width 12 height 12
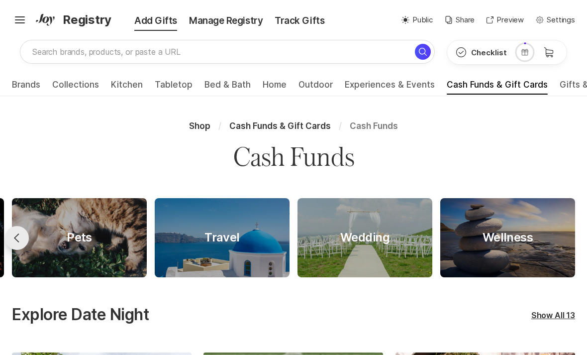
click at [18, 241] on icon "Go back" at bounding box center [17, 238] width 12 height 12
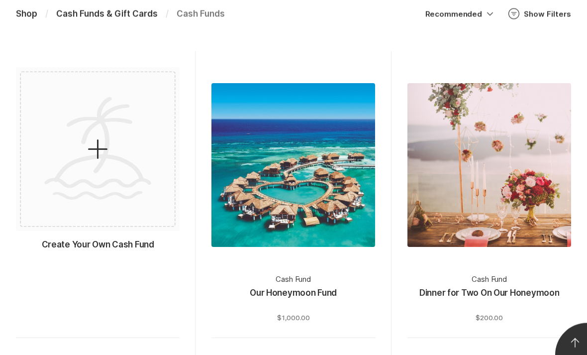
scroll to position [1015, 0]
click at [90, 163] on div at bounding box center [98, 149] width 180 height 180
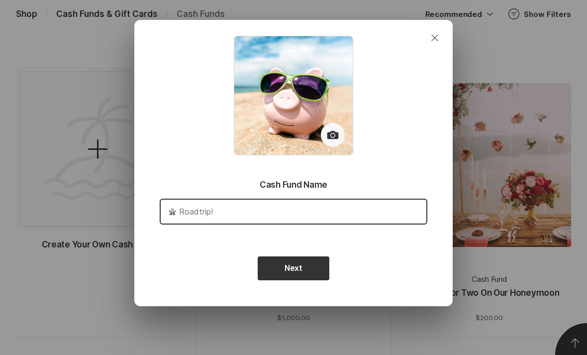
click at [210, 223] on input "text" at bounding box center [294, 211] width 266 height 24
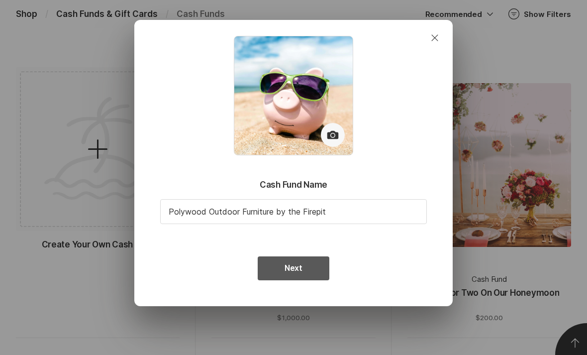
click at [288, 280] on button "Next" at bounding box center [294, 268] width 72 height 24
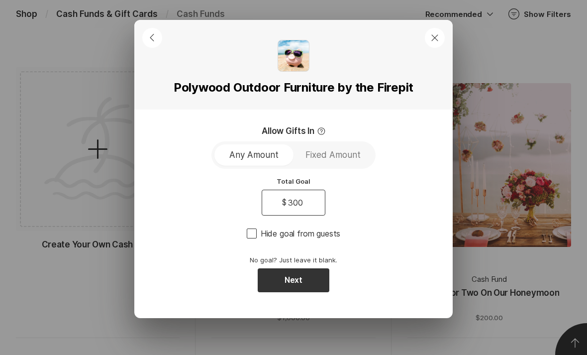
click at [296, 209] on input "300" at bounding box center [295, 202] width 19 height 13
click at [290, 288] on button "Next" at bounding box center [294, 280] width 72 height 24
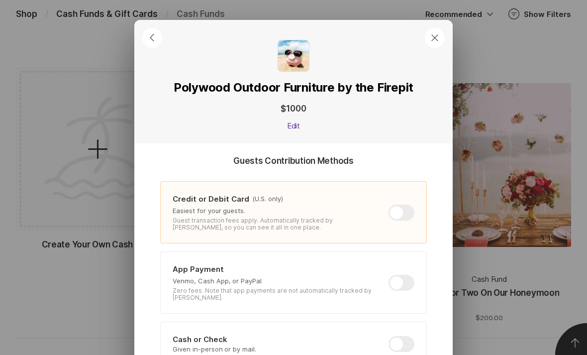
click at [400, 336] on div at bounding box center [401, 344] width 26 height 16
click at [389, 336] on input "checkbox" at bounding box center [388, 336] width 0 height 0
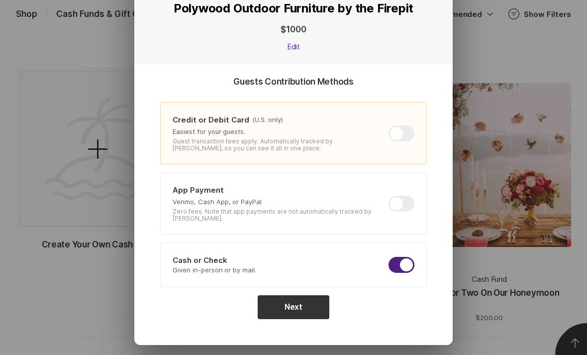
scroll to position [79, 0]
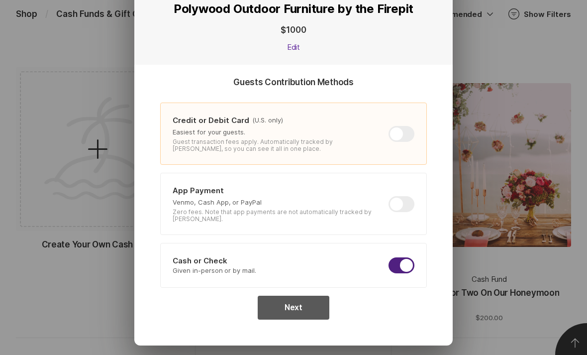
click at [299, 303] on button "Next" at bounding box center [294, 307] width 72 height 24
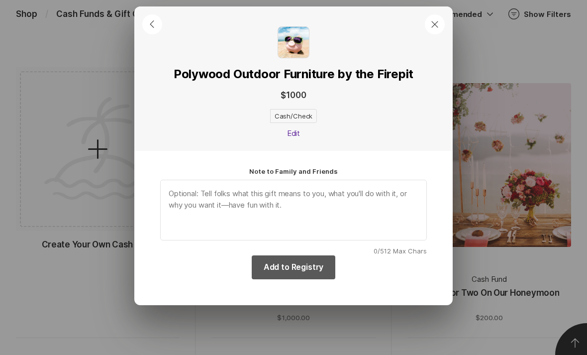
scroll to position [0, 0]
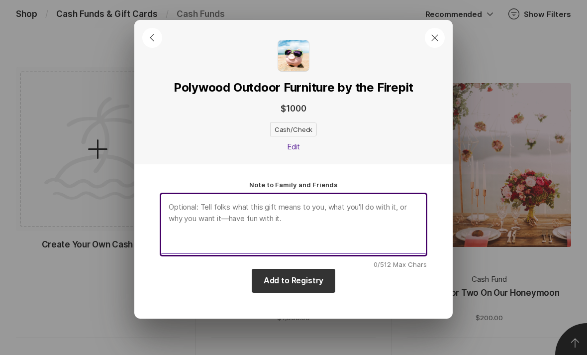
click at [276, 227] on textarea at bounding box center [293, 223] width 267 height 61
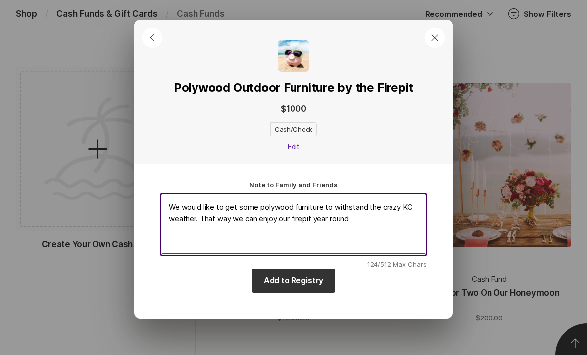
click at [308, 226] on textarea "We would like to get some polywood furniture to withstand the crazy KC weather.…" at bounding box center [293, 223] width 267 height 61
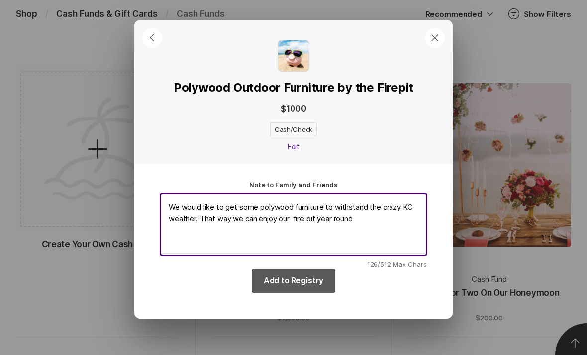
click at [315, 292] on button "Add to Registry" at bounding box center [294, 281] width 84 height 24
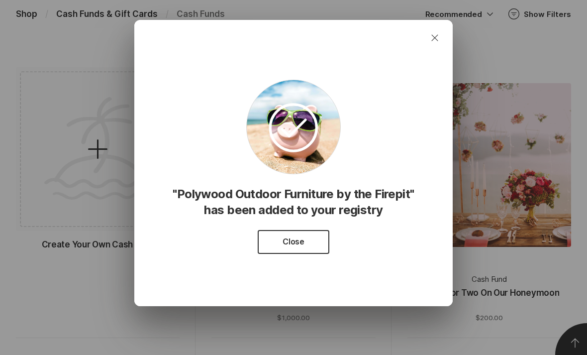
click at [435, 48] on button "Close" at bounding box center [435, 38] width 20 height 20
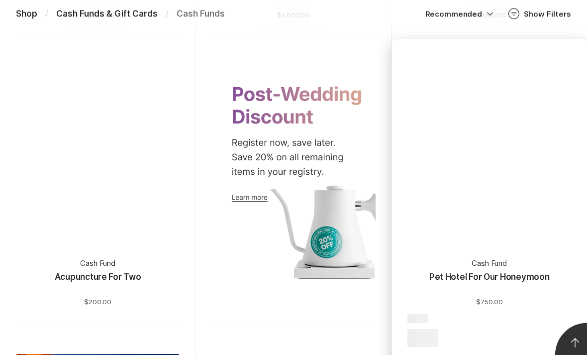
scroll to position [3037, 0]
click at [514, 271] on p "Pet Hotel For Our Honeymoon" at bounding box center [489, 283] width 120 height 24
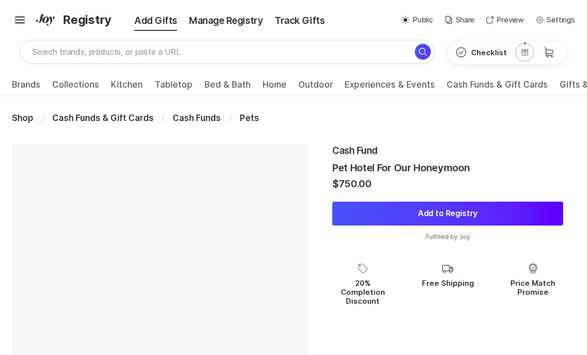
click at [409, 215] on button "Add to Registry" at bounding box center [447, 213] width 231 height 24
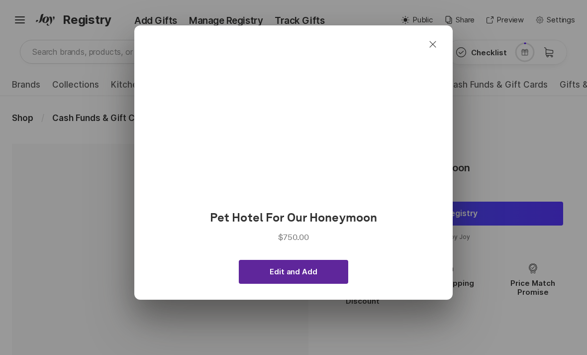
click at [296, 274] on span "Edit and Add" at bounding box center [293, 271] width 47 height 9
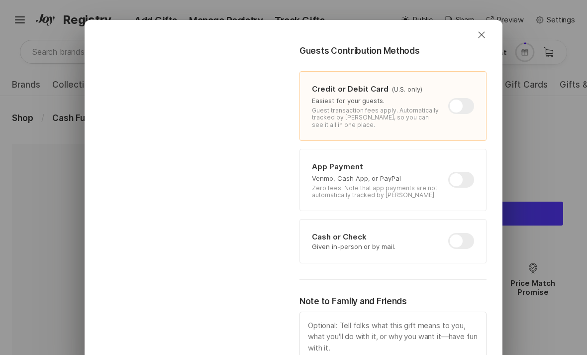
scroll to position [243, 0]
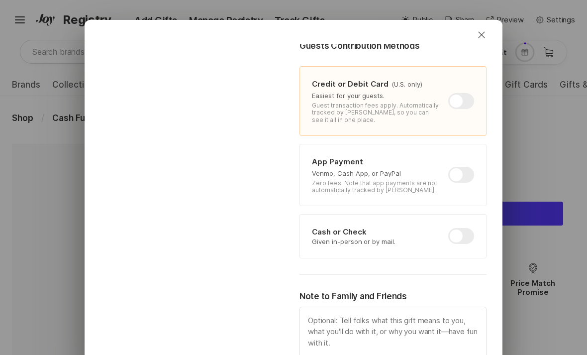
click at [468, 239] on div at bounding box center [461, 236] width 26 height 16
click at [449, 228] on input "checkbox" at bounding box center [448, 228] width 0 height 0
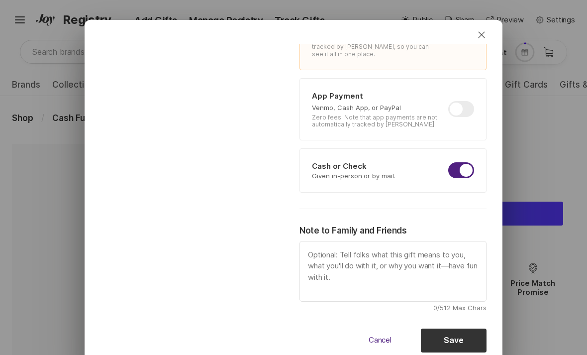
scroll to position [306, 0]
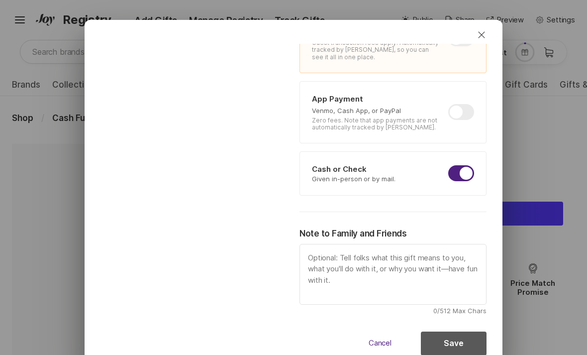
click at [449, 340] on button "Save" at bounding box center [454, 343] width 66 height 24
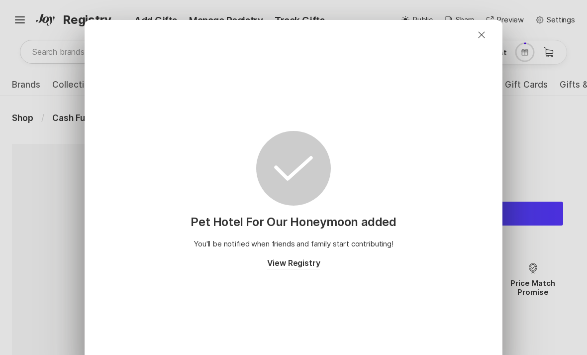
scroll to position [0, 0]
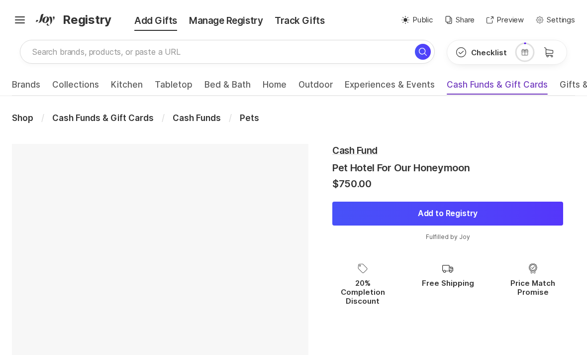
click at [495, 89] on span "Cash Funds & Gift Cards" at bounding box center [497, 88] width 101 height 16
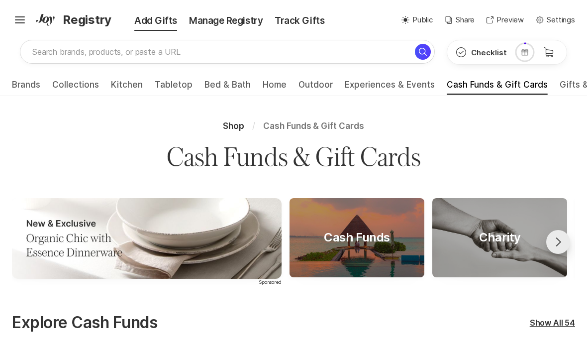
click at [563, 247] on button at bounding box center [558, 242] width 24 height 24
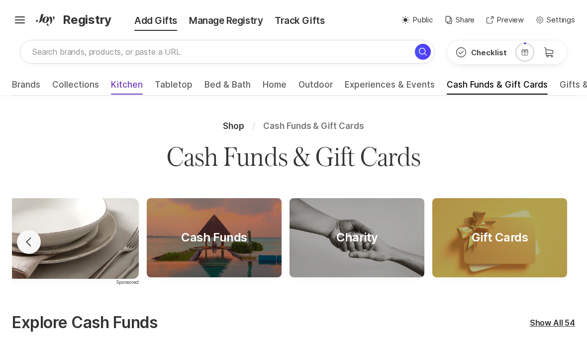
click at [133, 85] on span "Kitchen" at bounding box center [127, 88] width 32 height 16
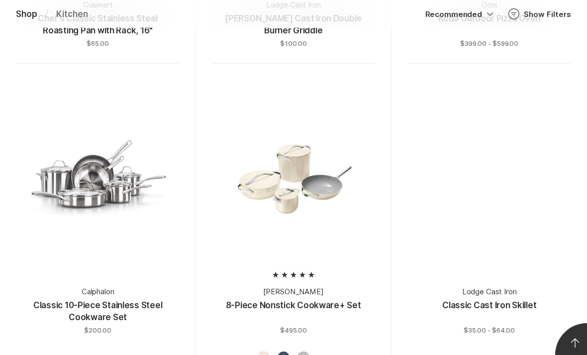
scroll to position [4681, 0]
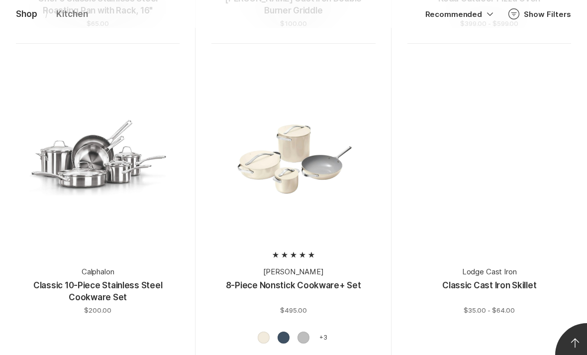
click at [335, 282] on p "8-Piece Nonstick Cookware+ Set" at bounding box center [293, 292] width 135 height 24
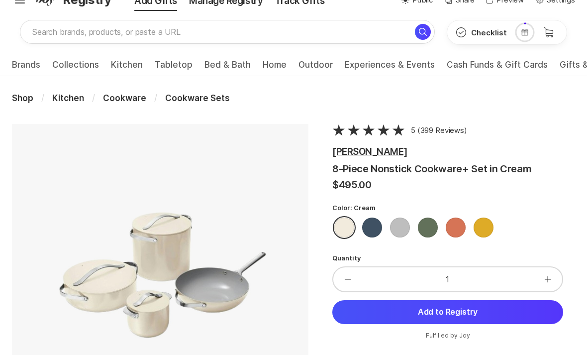
scroll to position [21, 0]
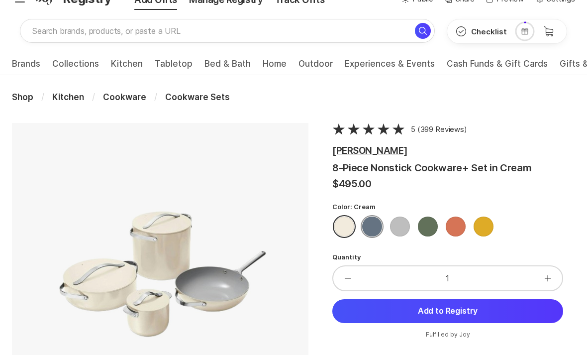
click at [379, 228] on div "Navy" at bounding box center [372, 226] width 20 height 20
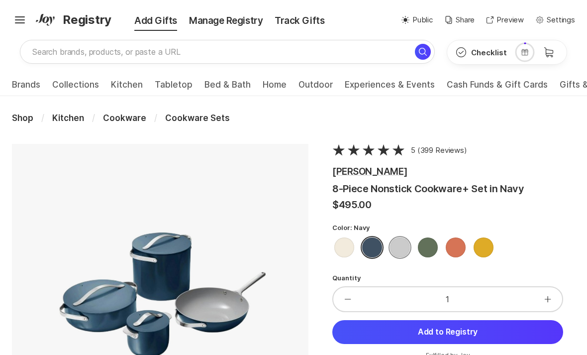
click at [400, 247] on div "Grey" at bounding box center [400, 247] width 20 height 20
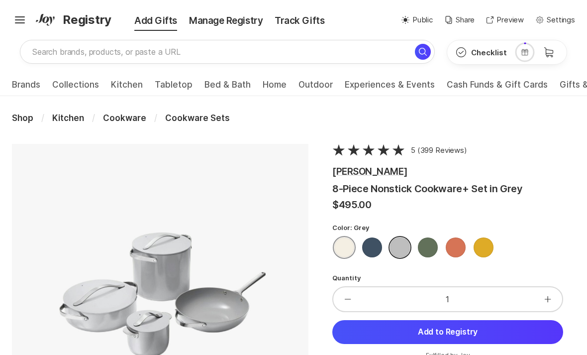
click at [347, 246] on div "Cream" at bounding box center [344, 247] width 20 height 20
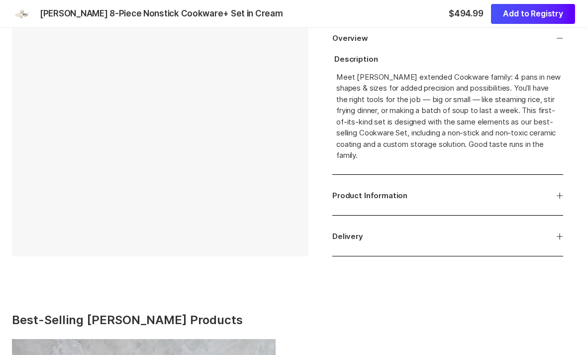
scroll to position [514, 0]
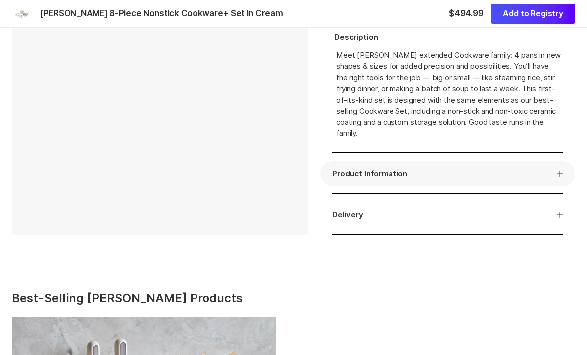
click at [560, 173] on icon "button" at bounding box center [560, 173] width 6 height 6
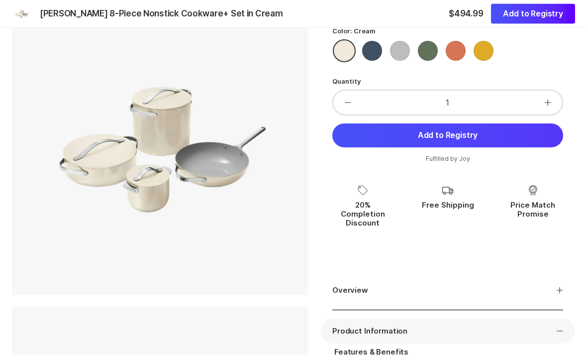
scroll to position [0, 0]
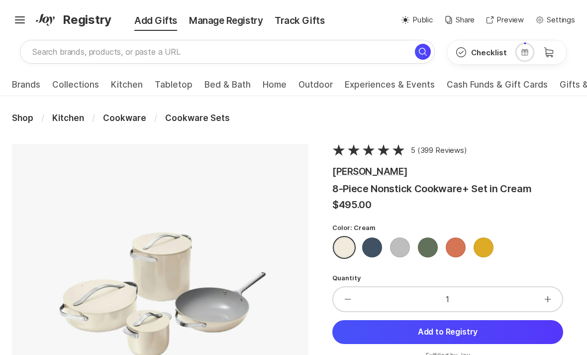
scroll to position [32, 0]
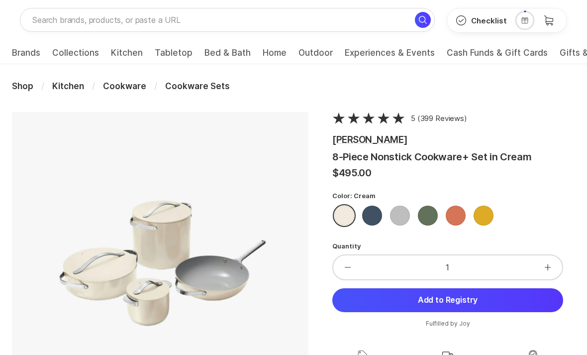
scroll to position [53, 0]
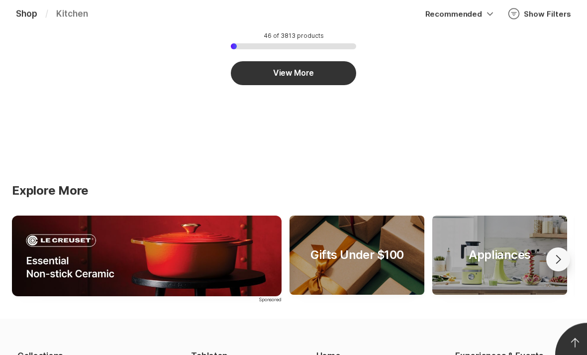
scroll to position [5582, 0]
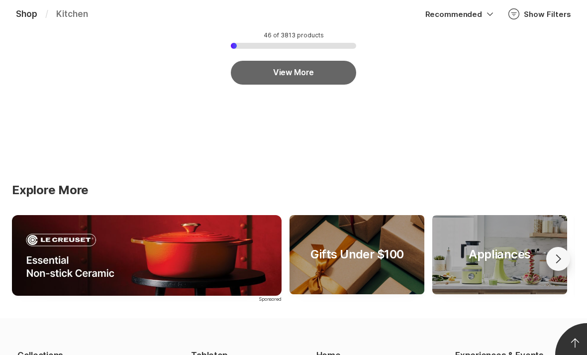
click at [338, 67] on button "View More" at bounding box center [293, 73] width 125 height 24
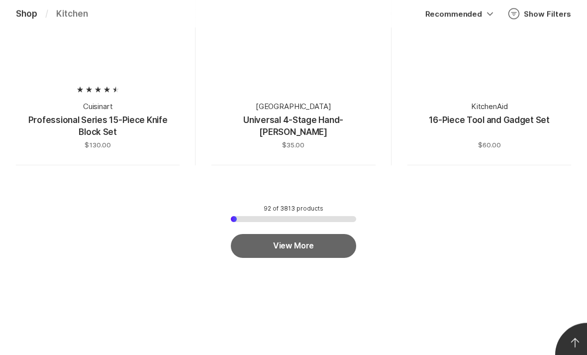
scroll to position [10322, 0]
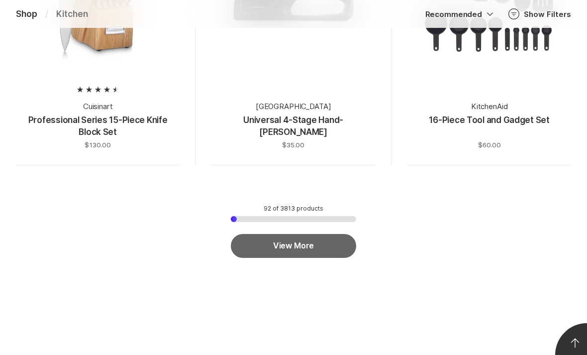
click at [341, 234] on button "View More" at bounding box center [293, 246] width 125 height 24
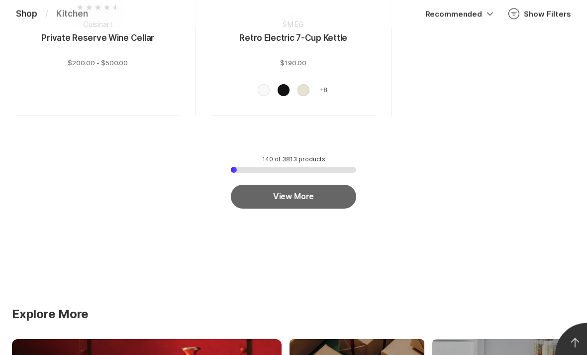
scroll to position [15728, 0]
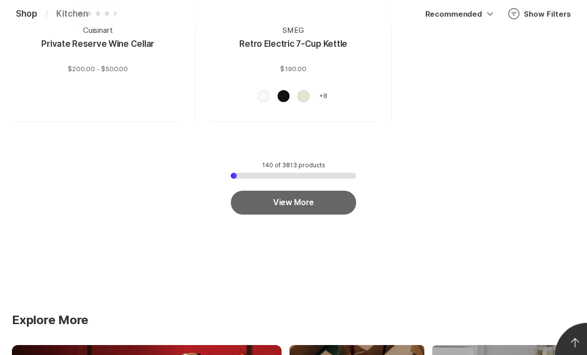
click at [333, 191] on button "View More" at bounding box center [293, 203] width 125 height 24
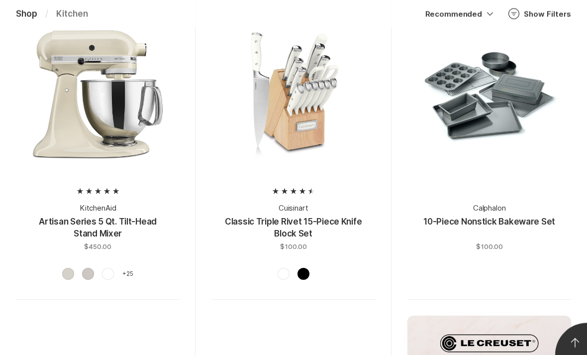
scroll to position [0, 0]
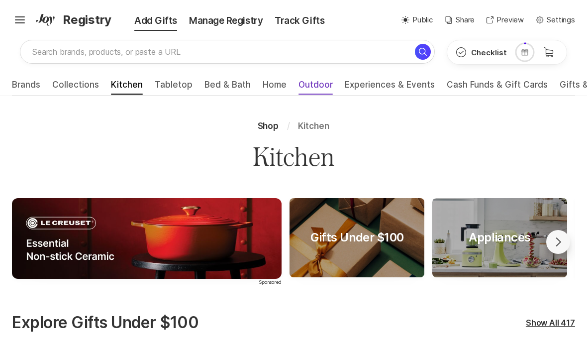
click at [308, 86] on span "Outdoor" at bounding box center [315, 88] width 34 height 16
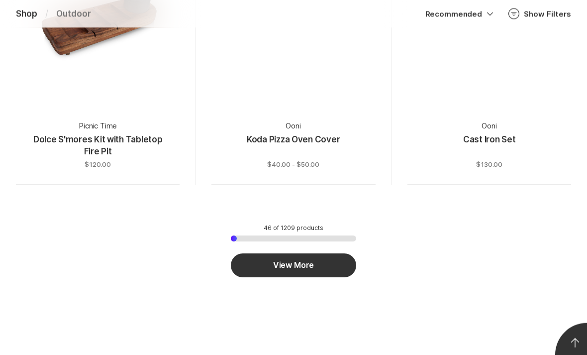
scroll to position [4978, 0]
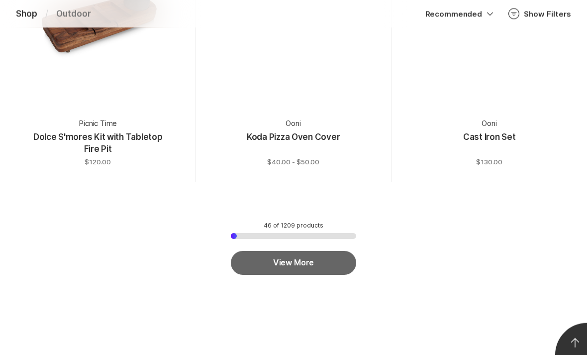
click at [337, 258] on button "View More" at bounding box center [293, 263] width 125 height 24
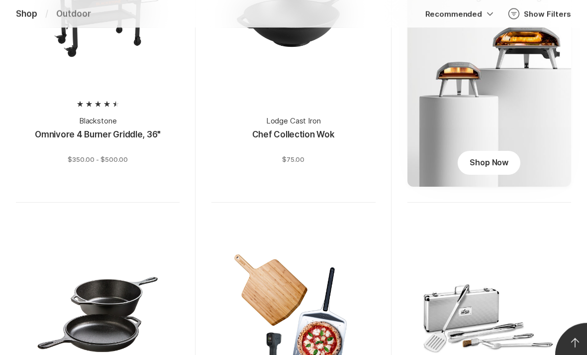
scroll to position [0, 0]
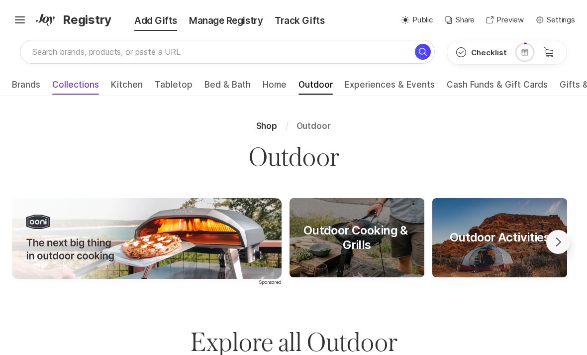
click at [77, 85] on span "Collections" at bounding box center [75, 88] width 47 height 16
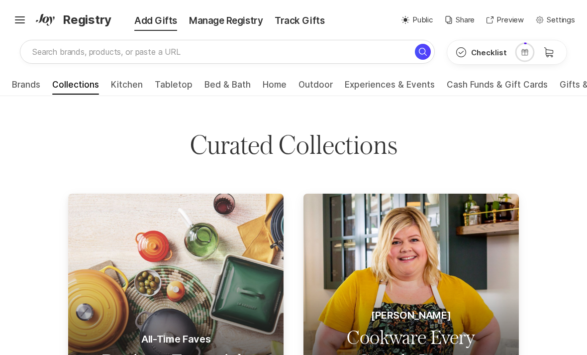
click at [33, 21] on div "Hamburger ✨ Link copied! Share it with gift givers so they can shop in one plac…" at bounding box center [61, 20] width 99 height 18
click at [231, 14] on div "Manage Registry" at bounding box center [226, 21] width 86 height 14
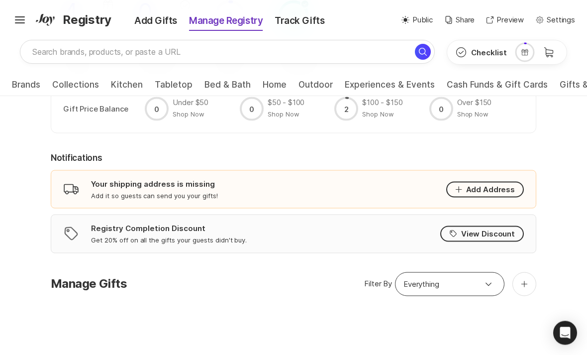
scroll to position [272, 0]
click at [501, 181] on button "Add Address" at bounding box center [485, 189] width 78 height 16
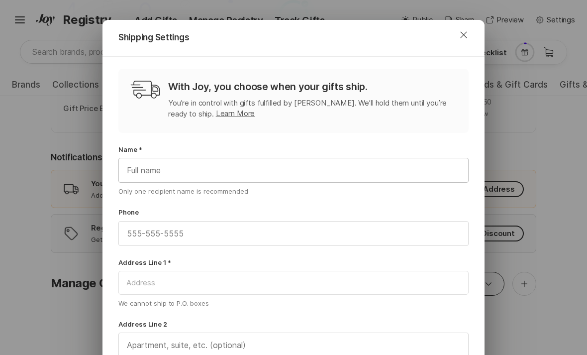
click at [366, 173] on input "text" at bounding box center [293, 170] width 349 height 24
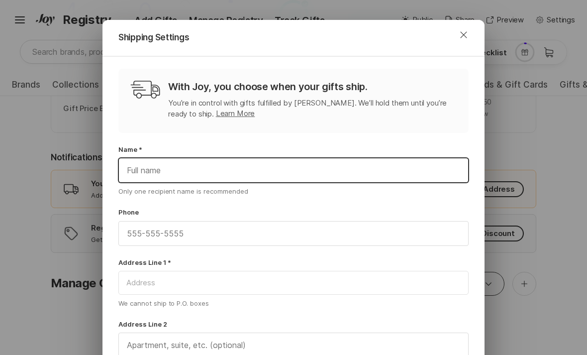
scroll to position [272, 0]
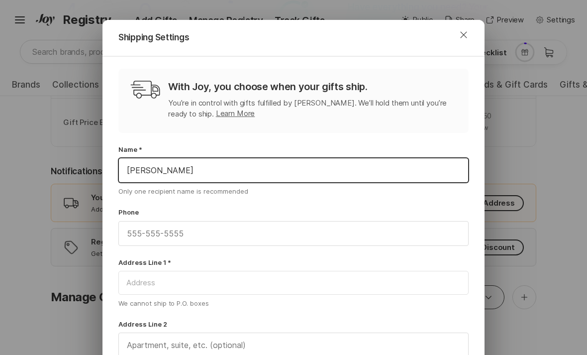
type input "Carol"
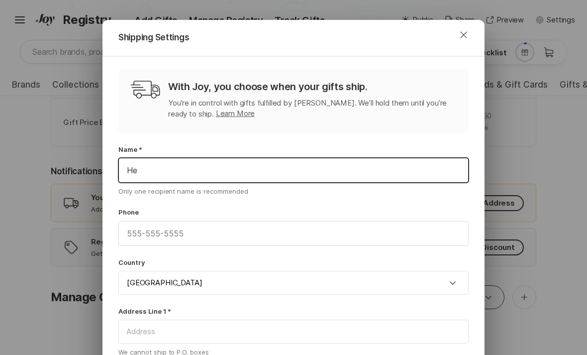
type input "H"
type input "Carol Henney"
click at [309, 229] on input "text" at bounding box center [293, 233] width 349 height 24
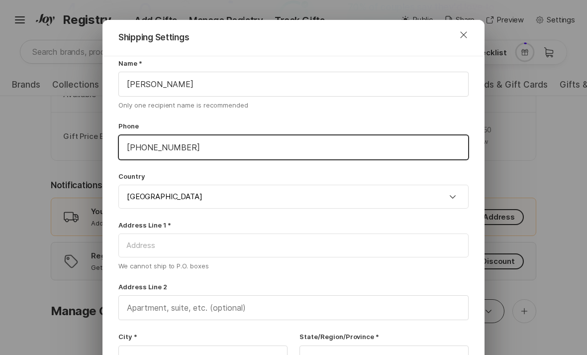
scroll to position [87, 0]
type input "262-210-9963"
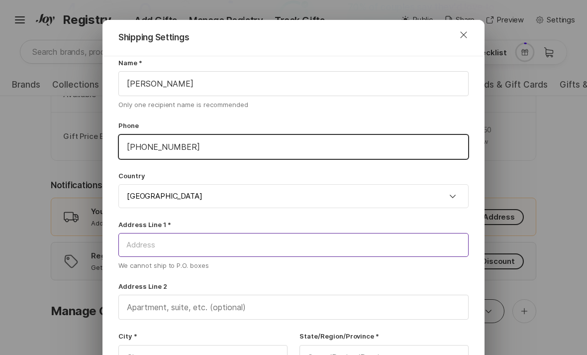
click at [282, 244] on input at bounding box center [293, 245] width 350 height 24
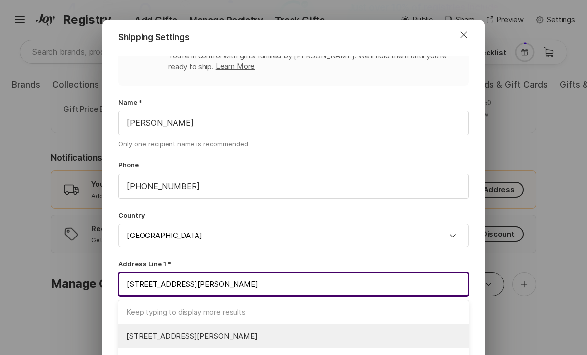
type input "1206 Dickinson Road"
click at [301, 296] on div "Address Line 1 * 1206 Dickinson Road Keep typing to display more results 1206 D…" at bounding box center [293, 284] width 350 height 50
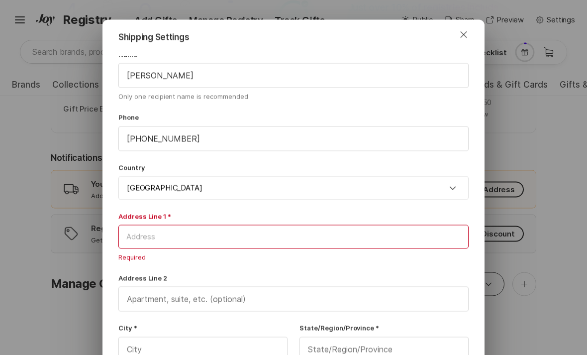
scroll to position [106, 0]
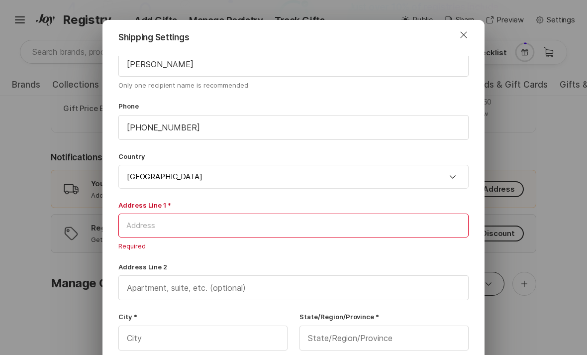
click at [315, 225] on input at bounding box center [293, 225] width 350 height 24
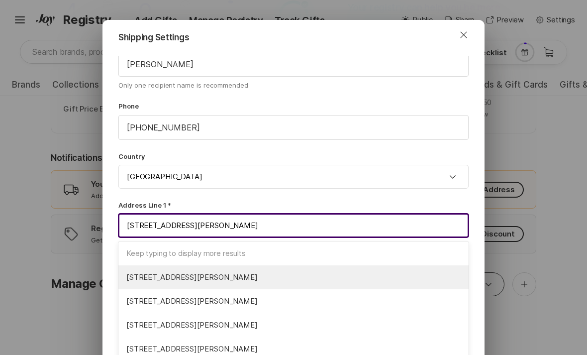
click at [299, 279] on span "1206 Dickinson Rd , Independence, MO 64050" at bounding box center [293, 277] width 334 height 11
type input "1206 Dickinson Rd"
type input "Independence"
type input "MO"
type input "64050"
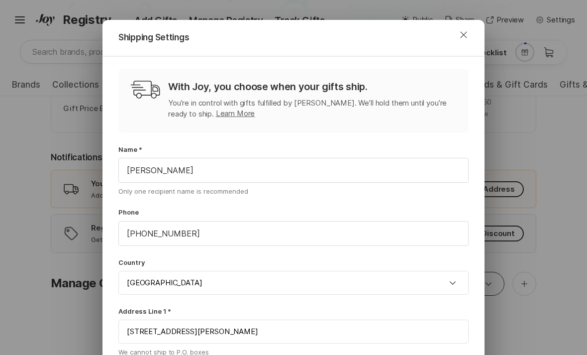
scroll to position [-1, 0]
click at [465, 29] on icon "Close" at bounding box center [464, 35] width 12 height 12
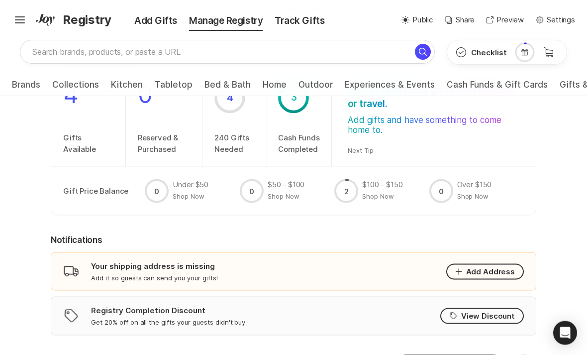
scroll to position [190, 0]
click at [500, 263] on button "Add Address" at bounding box center [485, 271] width 78 height 16
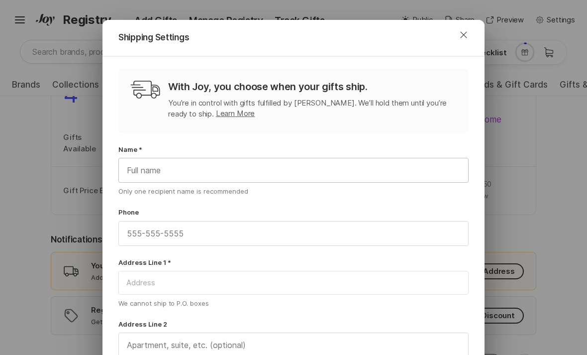
click at [346, 168] on input "text" at bounding box center [293, 170] width 349 height 24
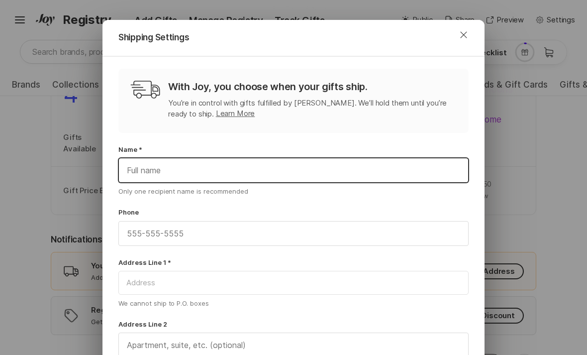
scroll to position [190, 0]
type input "Carol H"
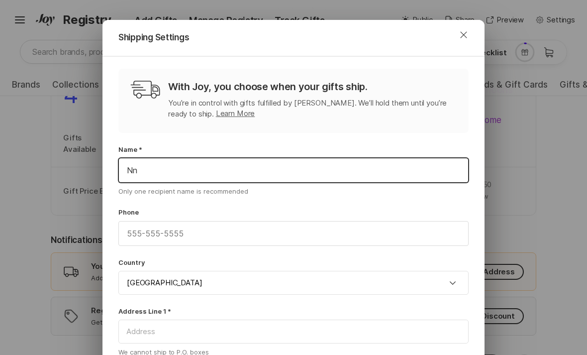
type input "N"
type input "Carol Henney"
click at [256, 230] on input "text" at bounding box center [293, 233] width 349 height 24
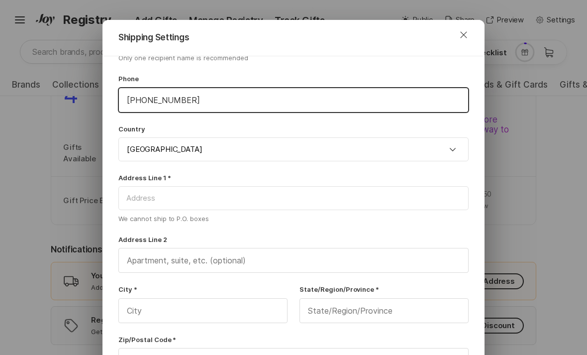
scroll to position [136, 0]
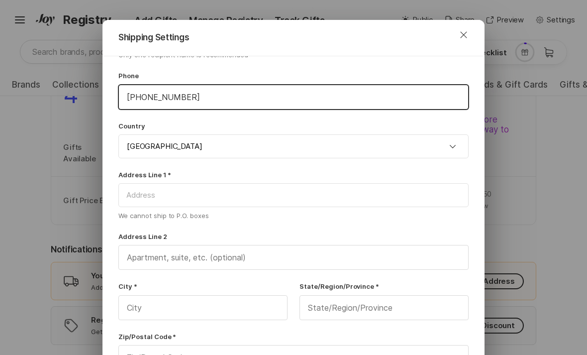
type input "262-210-9963"
click at [293, 192] on input at bounding box center [293, 195] width 350 height 24
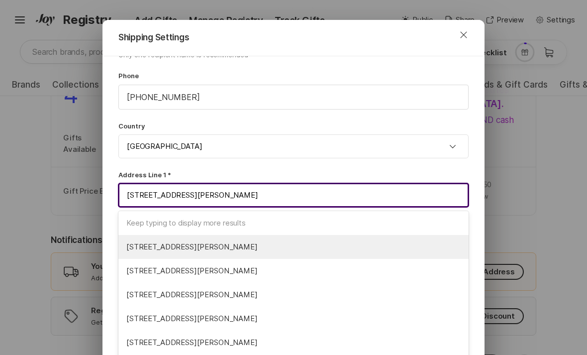
click at [284, 245] on span "1206 Dickinson Rd , Independence, MO 64050" at bounding box center [293, 246] width 334 height 11
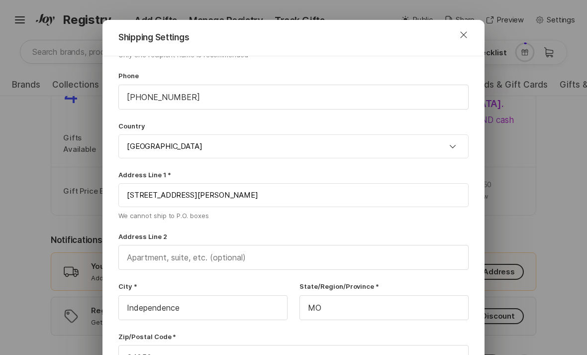
type input "1206 Dickinson Rd"
type input "Independence"
type input "MO"
type input "64050"
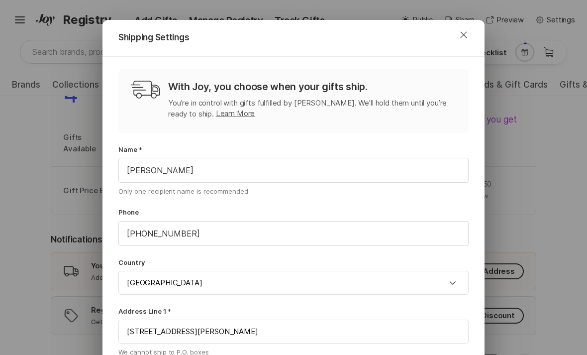
scroll to position [0, 0]
click at [462, 41] on button "Close" at bounding box center [464, 35] width 36 height 24
